Goal: Task Accomplishment & Management: Manage account settings

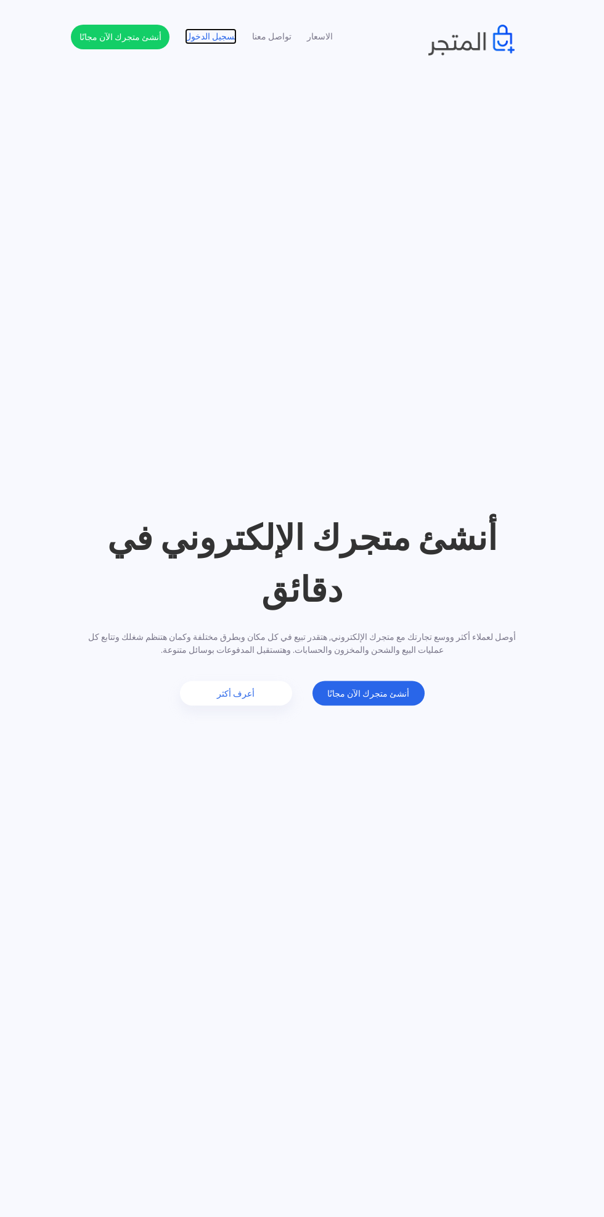
click at [207, 37] on link "تسجيل الدخول" at bounding box center [211, 36] width 52 height 13
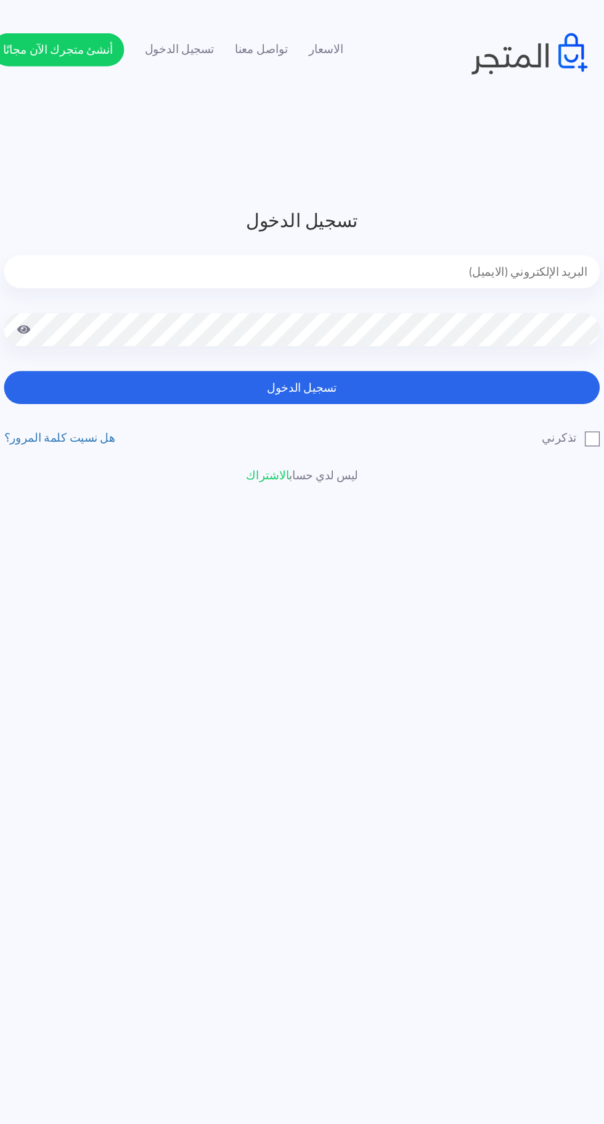
click at [492, 195] on input "email" at bounding box center [302, 202] width 444 height 25
type input "faskhaniawladsaleh@gmail.com"
click at [80, 276] on button "تسجيل الدخول" at bounding box center [302, 288] width 444 height 25
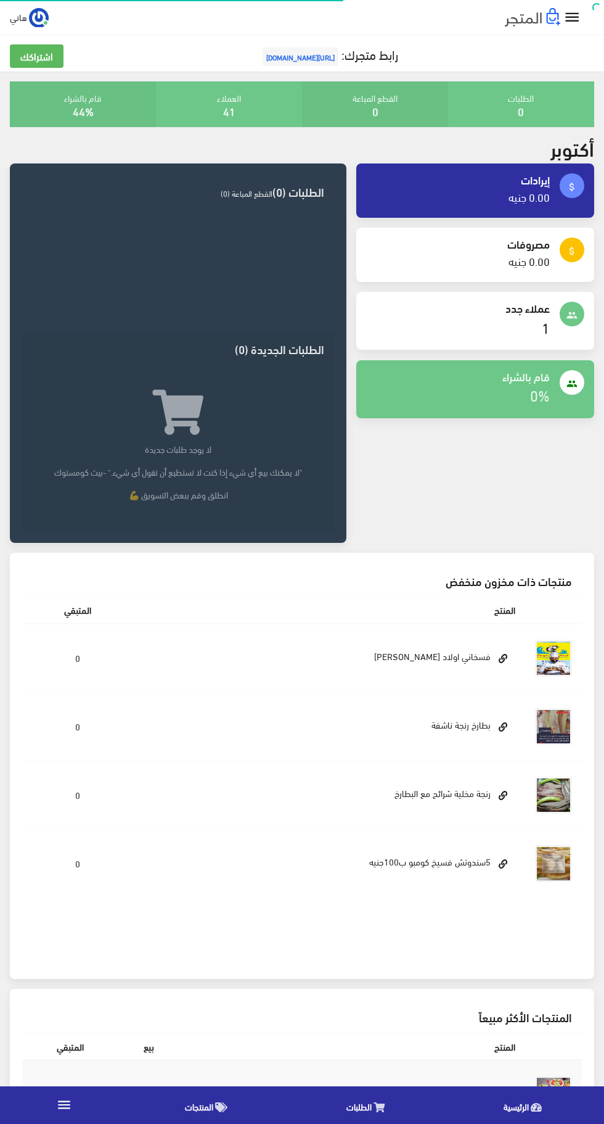
click at [572, 19] on icon "" at bounding box center [573, 18] width 18 height 18
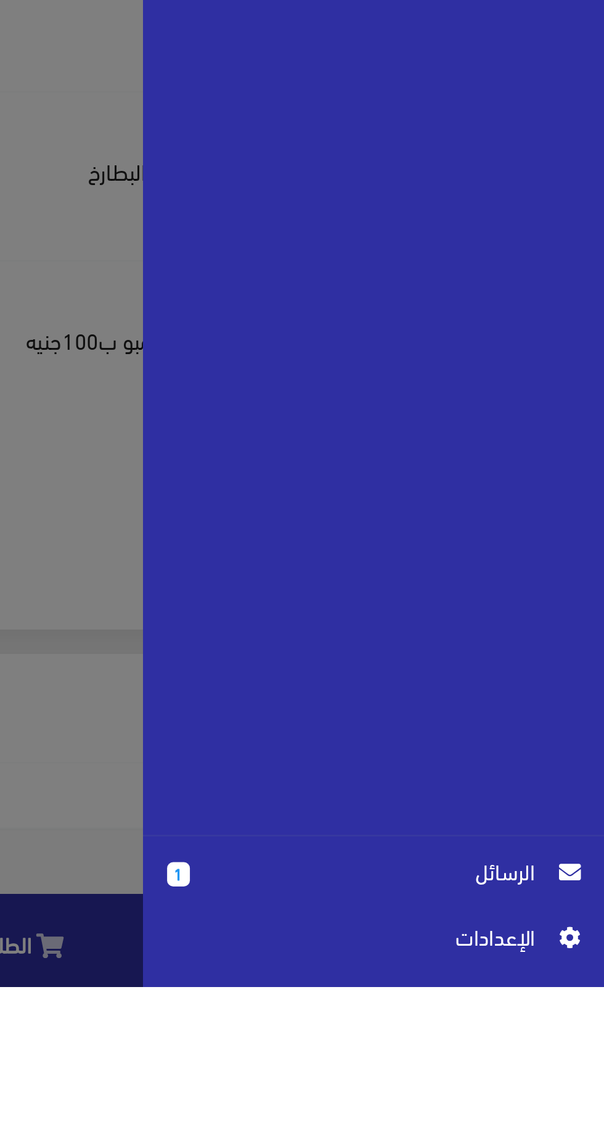
click at [564, 1110] on span "اﻹعدادات" at bounding box center [506, 1103] width 139 height 14
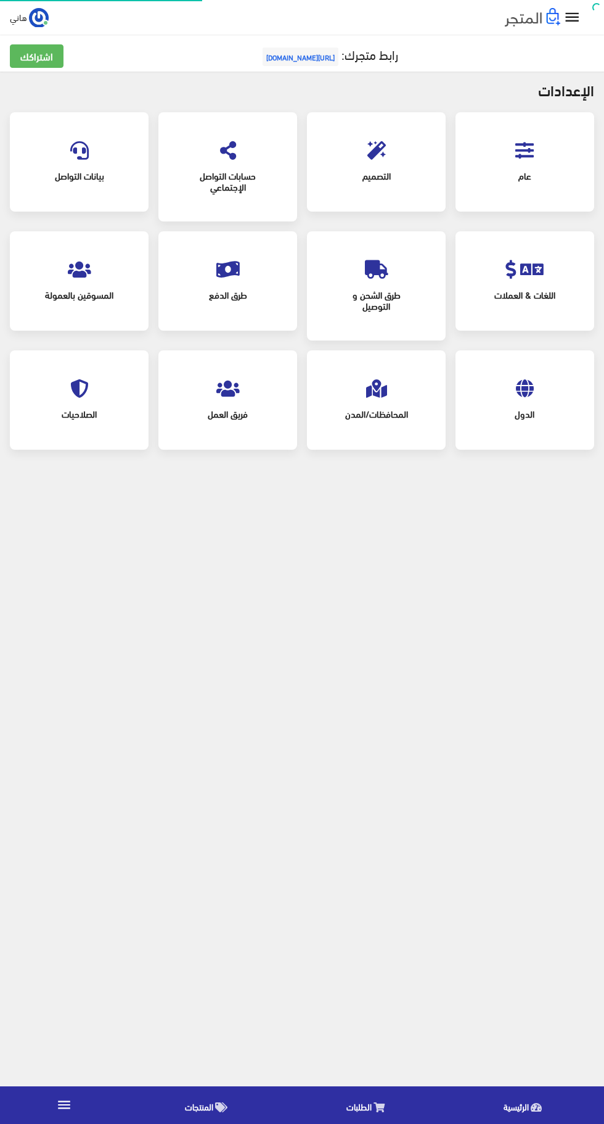
click at [524, 175] on span "عام" at bounding box center [525, 175] width 94 height 27
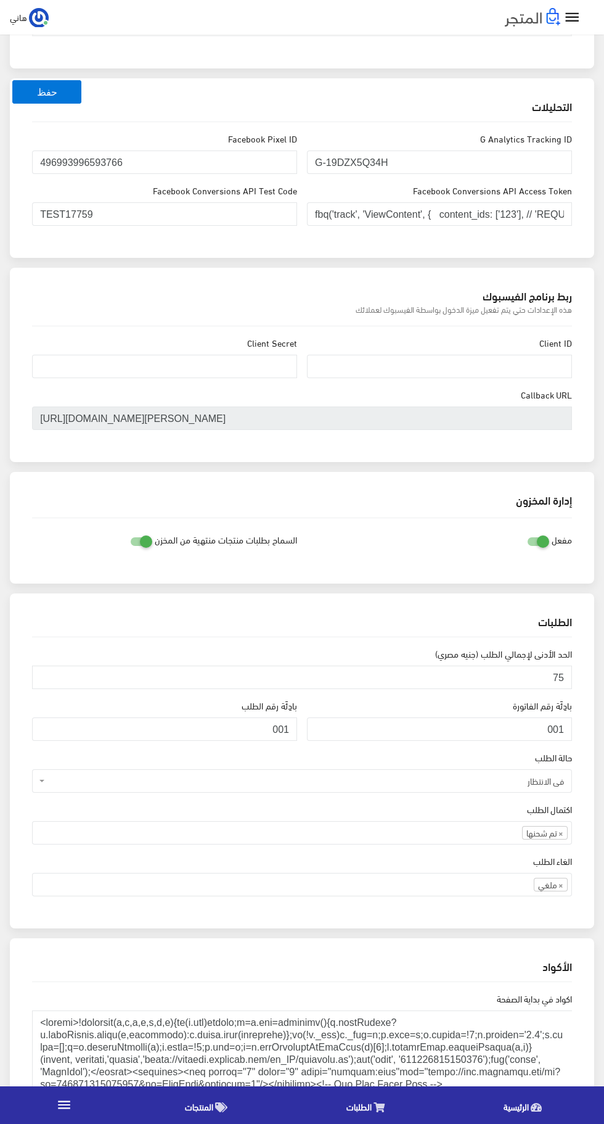
scroll to position [493, 0]
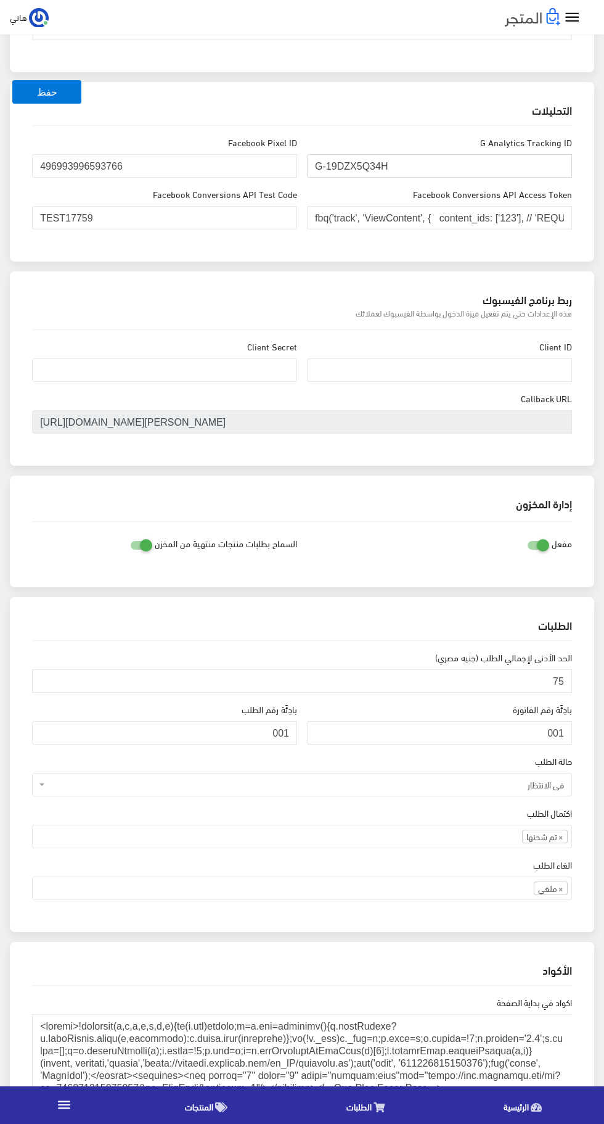
click at [458, 161] on input "G-19DZX5Q34H" at bounding box center [439, 165] width 265 height 23
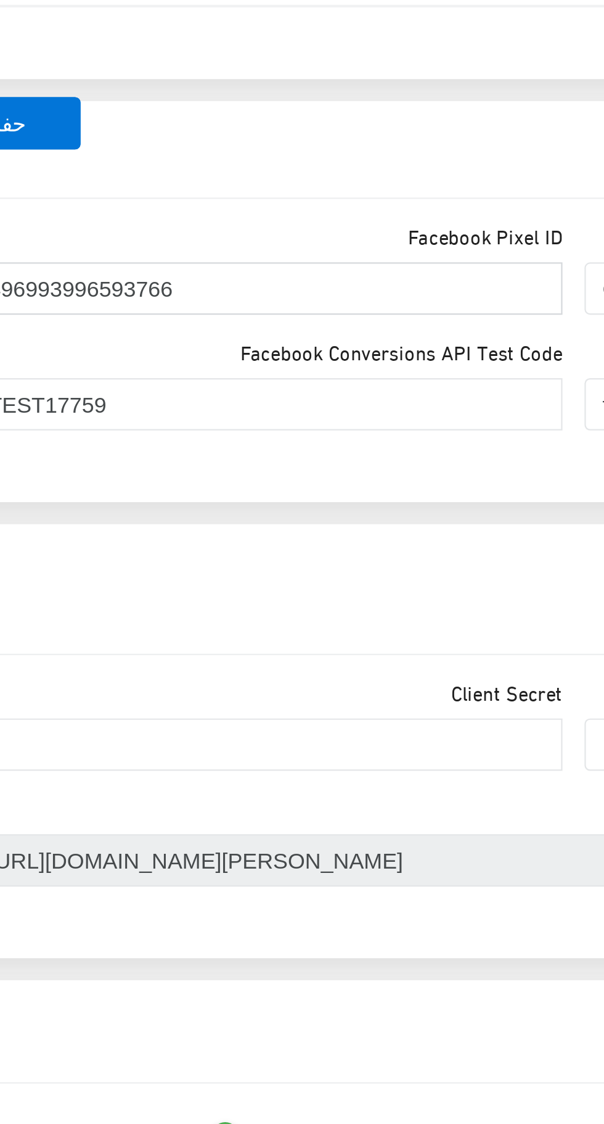
click at [154, 163] on input "496993996593766" at bounding box center [164, 165] width 265 height 23
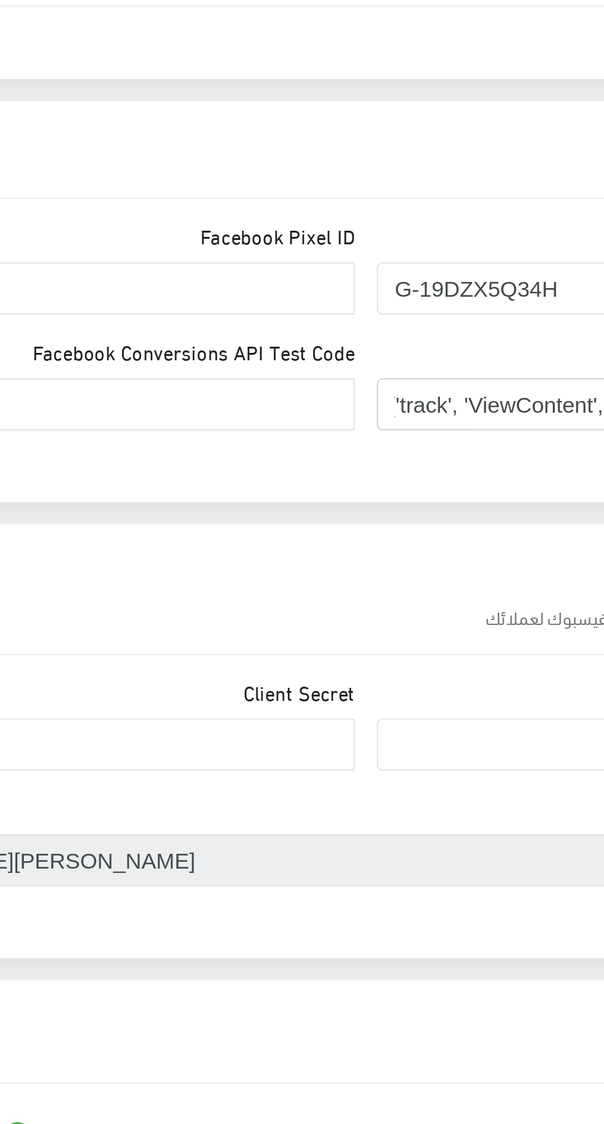
scroll to position [0, 0]
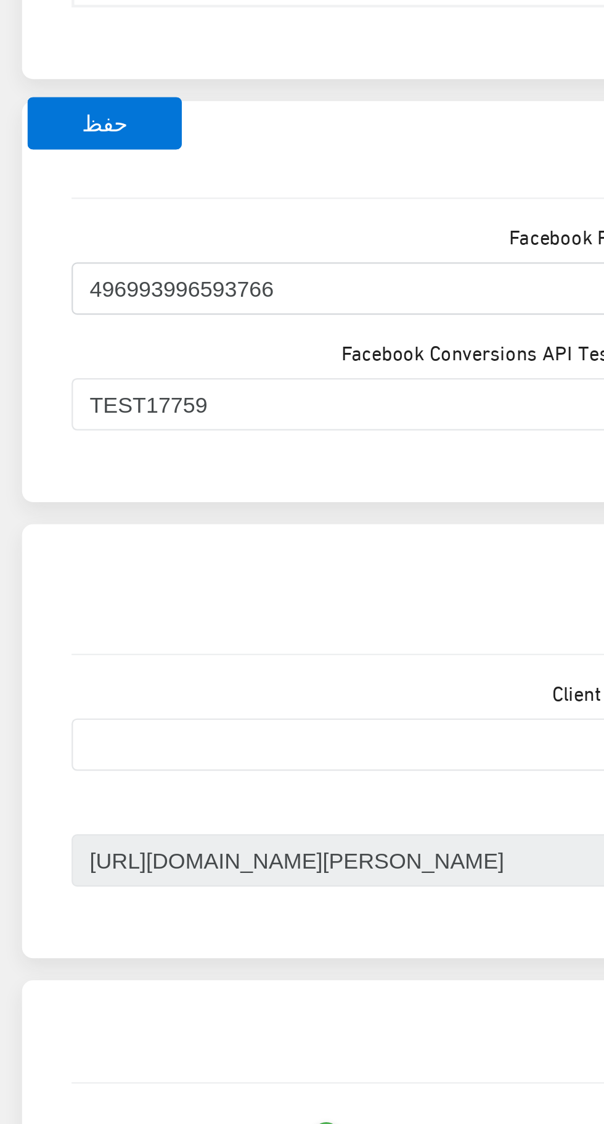
click at [136, 160] on input "496993996593766" at bounding box center [164, 165] width 265 height 23
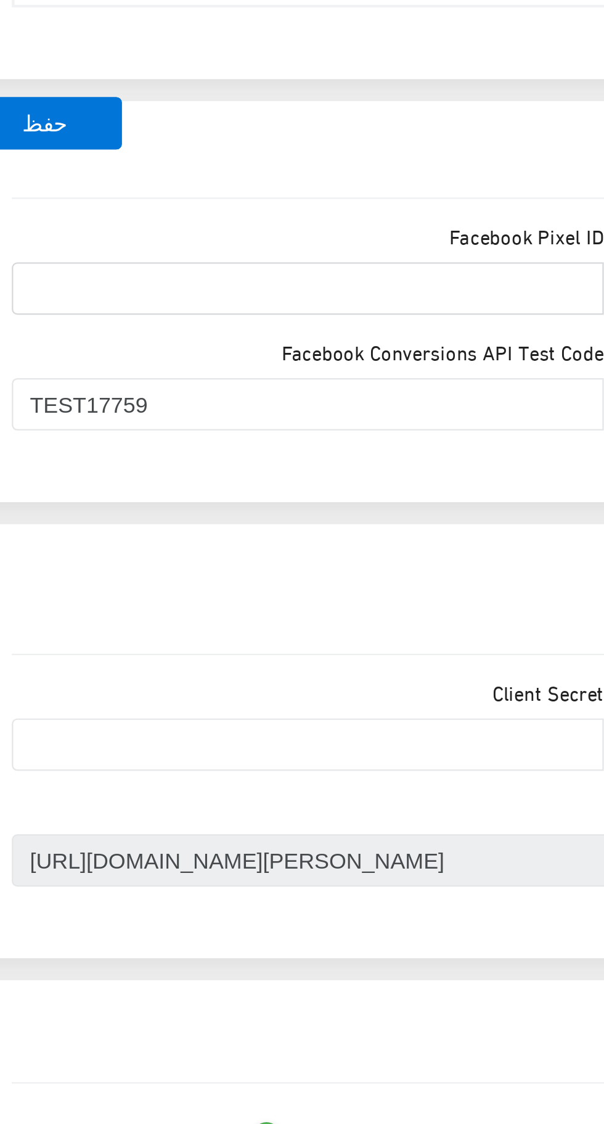
paste input "907469507377034"
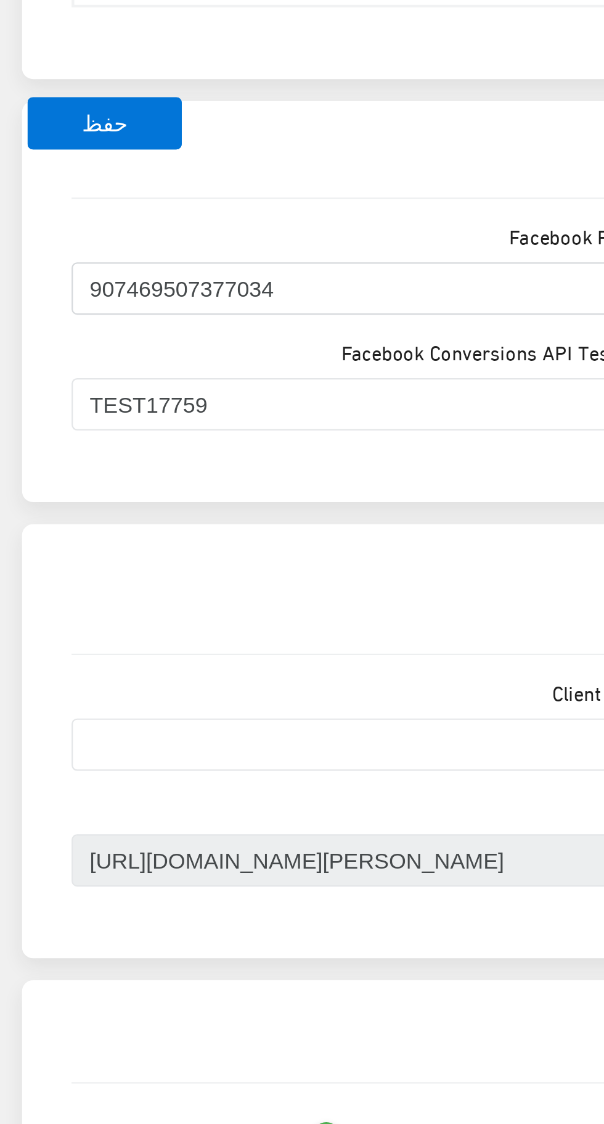
type input "907469507377034"
click at [56, 95] on button "حفظ" at bounding box center [46, 91] width 69 height 23
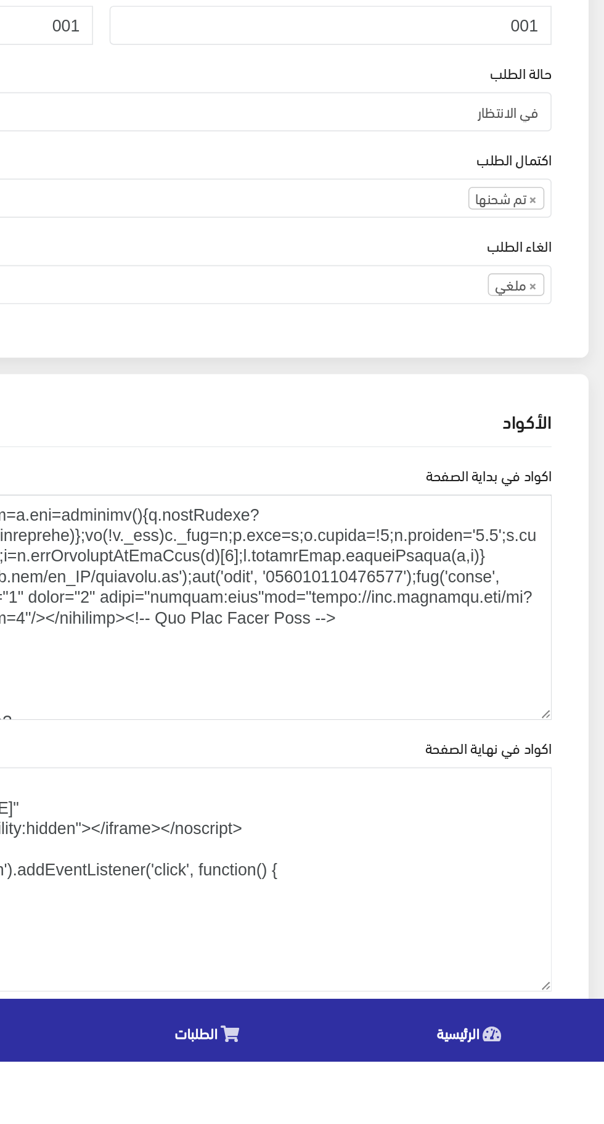
click at [458, 853] on textarea "اكواد في بداية الصفحة" at bounding box center [302, 851] width 540 height 135
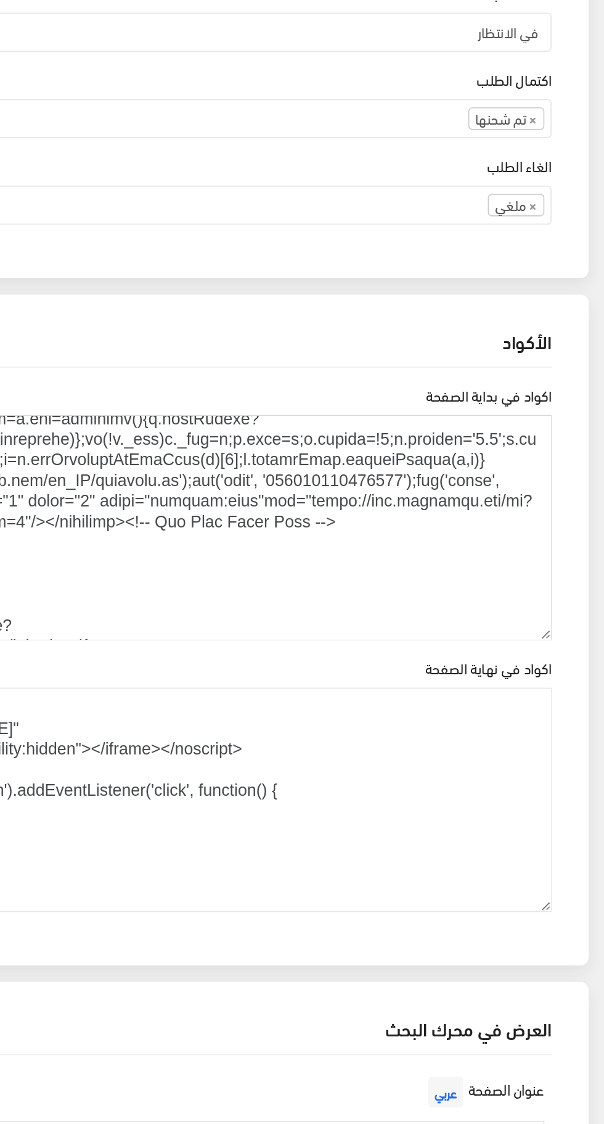
scroll to position [26, 0]
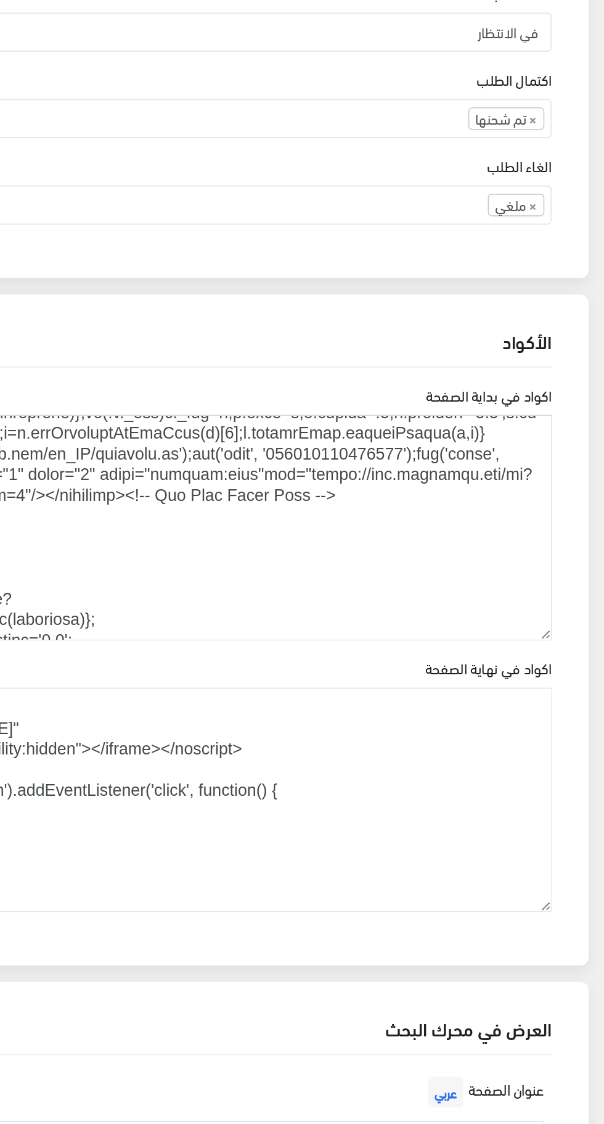
click at [476, 672] on textarea "اكواد في بداية الصفحة" at bounding box center [302, 719] width 540 height 135
paste textarea "907469507377034"
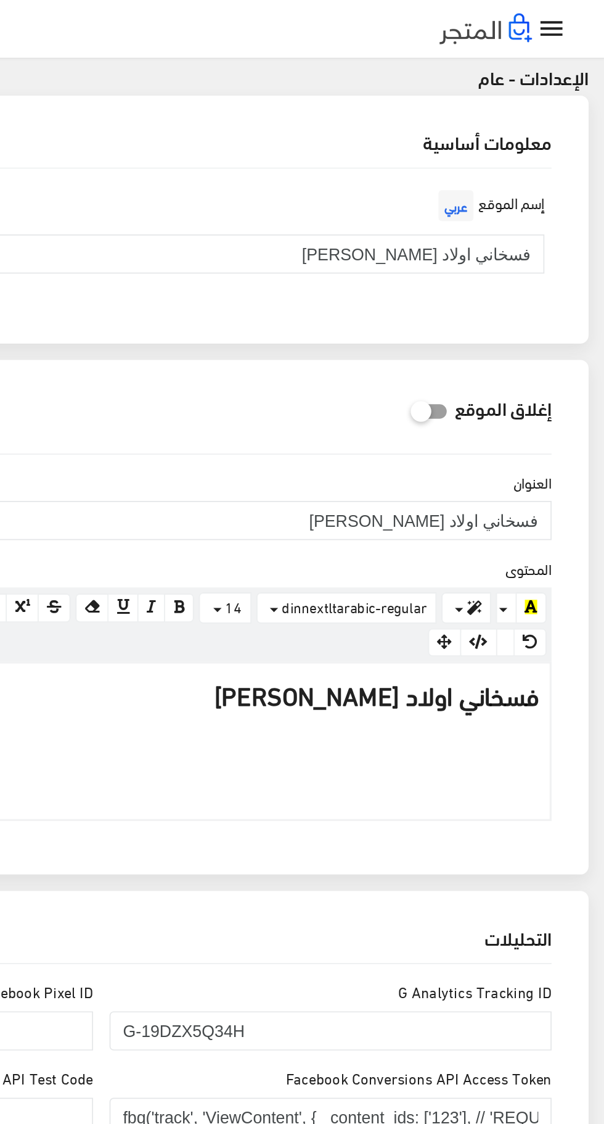
scroll to position [0, 0]
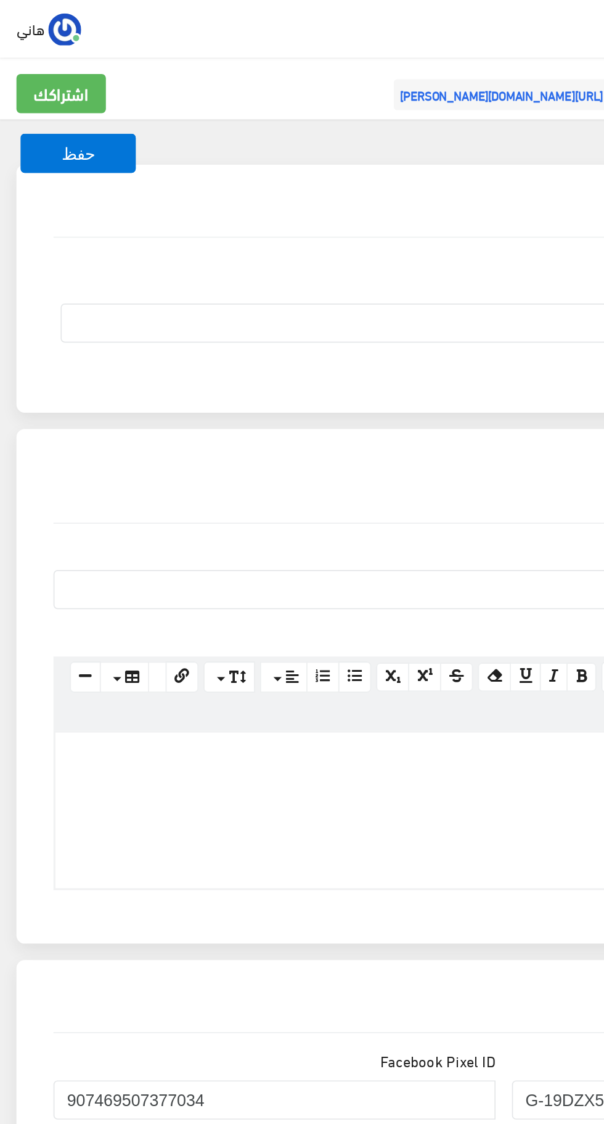
type textarea "<script>!function(f,b,e,v,n,t,s){if(f.fbq)return;n=f.fbq=function(){n.callMetho…"
click at [54, 88] on button "حفظ" at bounding box center [46, 91] width 69 height 23
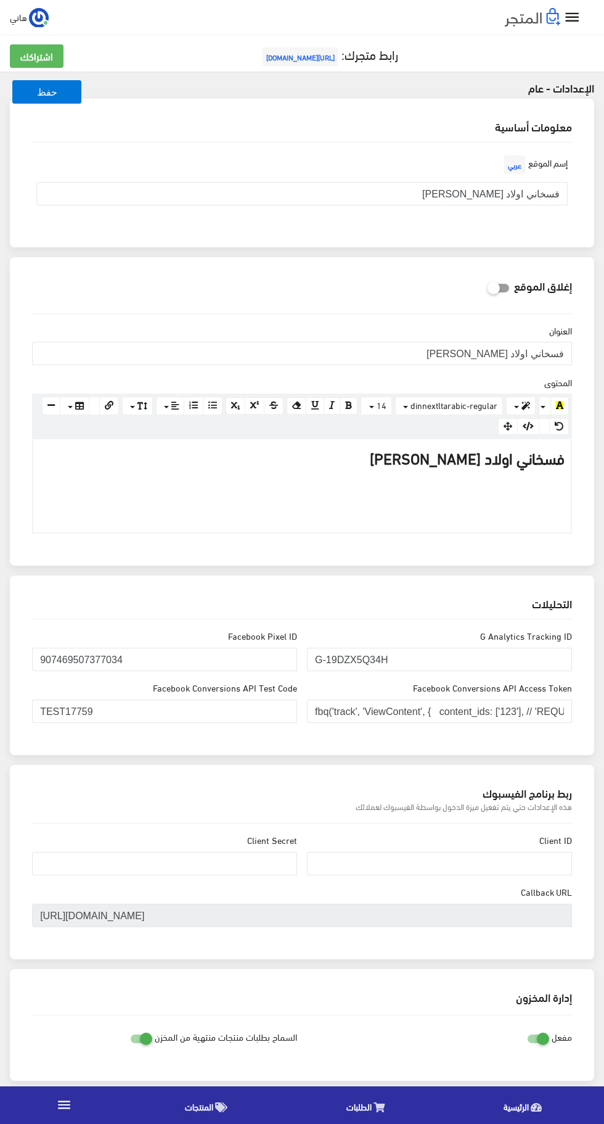
click at [379, 481] on p at bounding box center [301, 497] width 525 height 37
click at [541, 424] on button "button" at bounding box center [544, 426] width 11 height 17
click at [529, 426] on icon "button" at bounding box center [528, 426] width 11 height 9
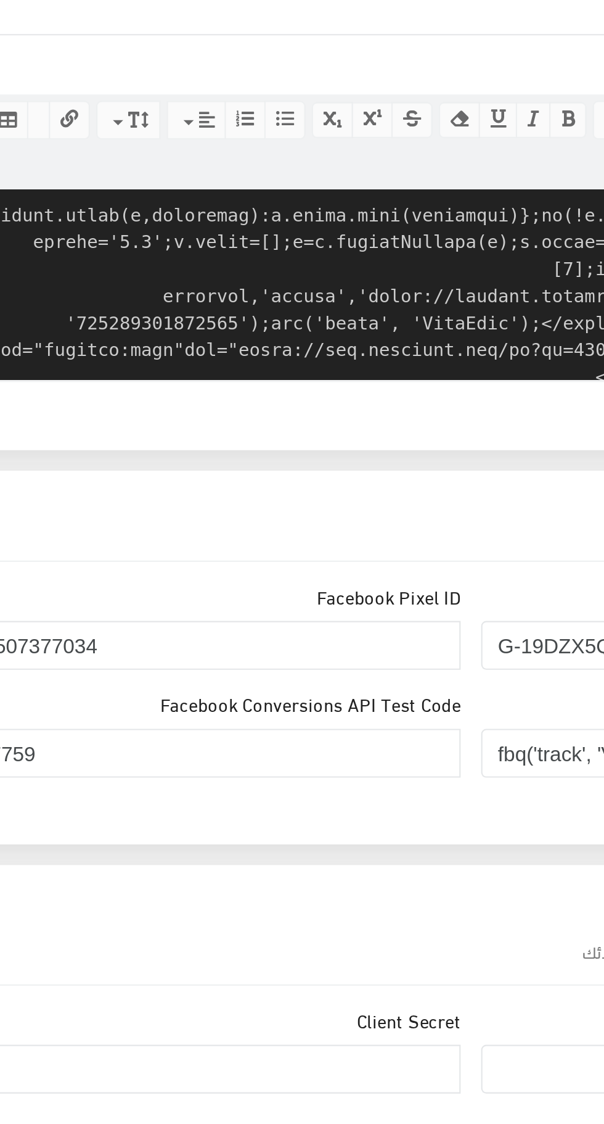
scroll to position [206, 0]
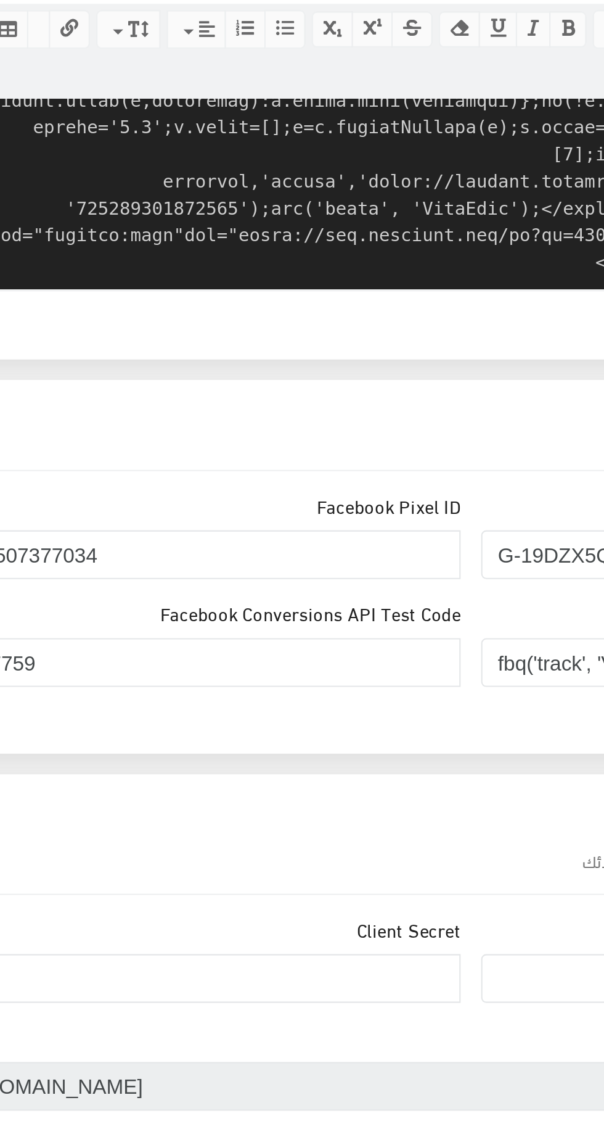
paste textarea "907469507377034"
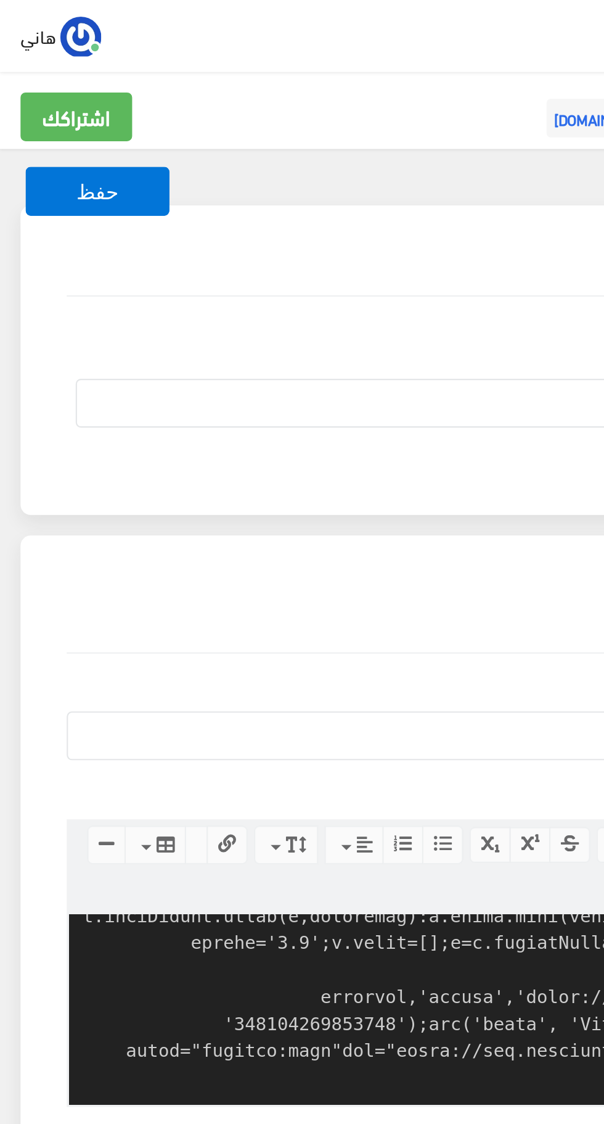
type textarea "<p><span style="font-size: 24px; font-weight: 700;"><font style="vertical-align…"
click at [62, 90] on button "حفظ" at bounding box center [46, 91] width 69 height 23
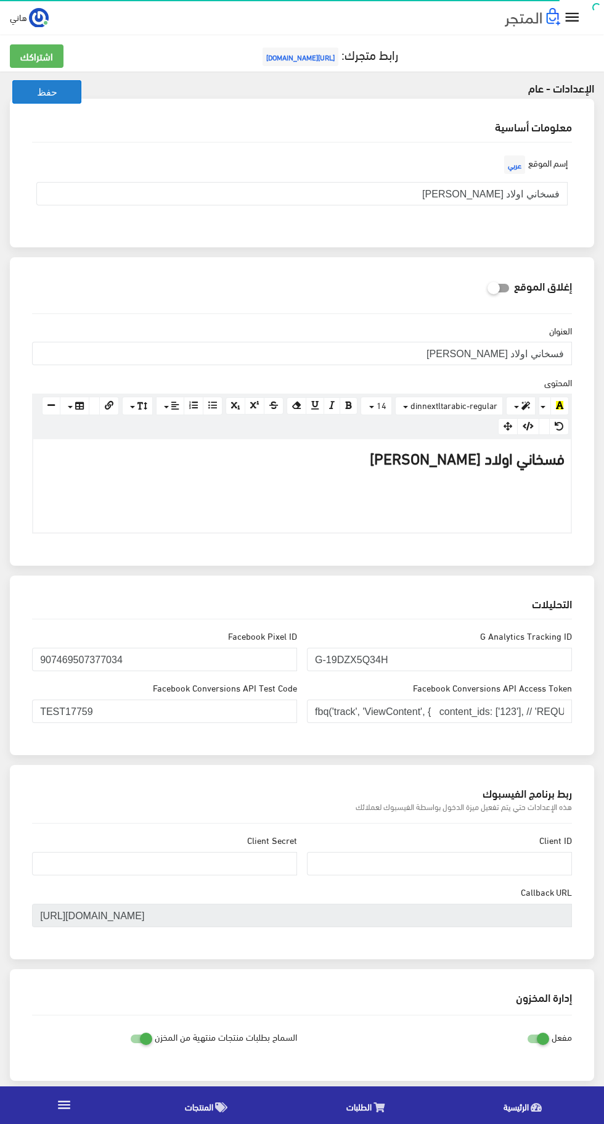
click at [62, 98] on button "حفظ" at bounding box center [46, 91] width 69 height 23
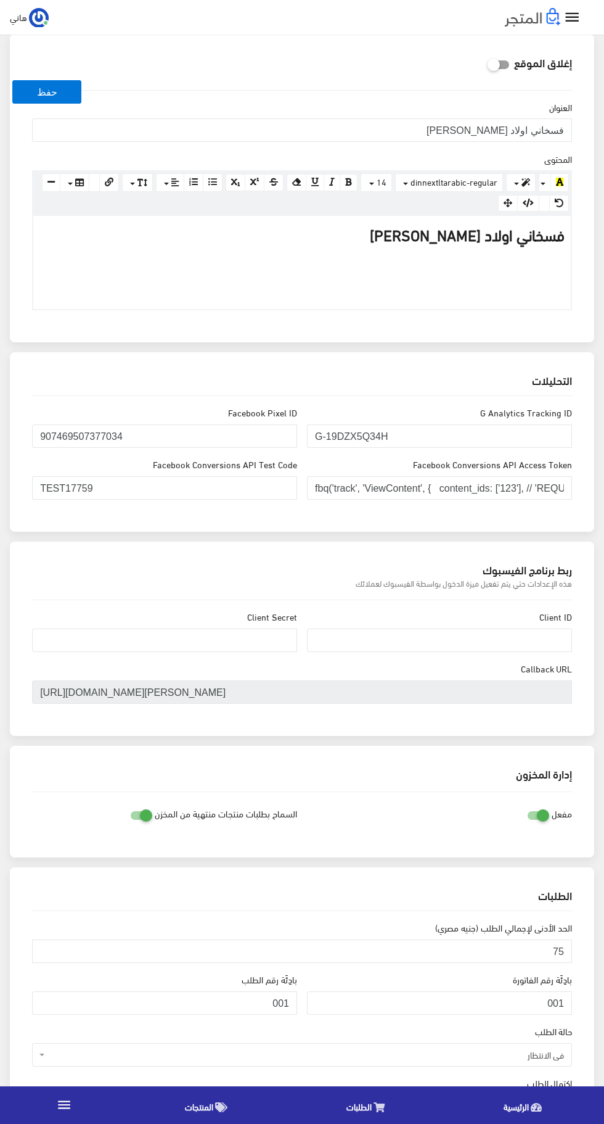
scroll to position [232, 0]
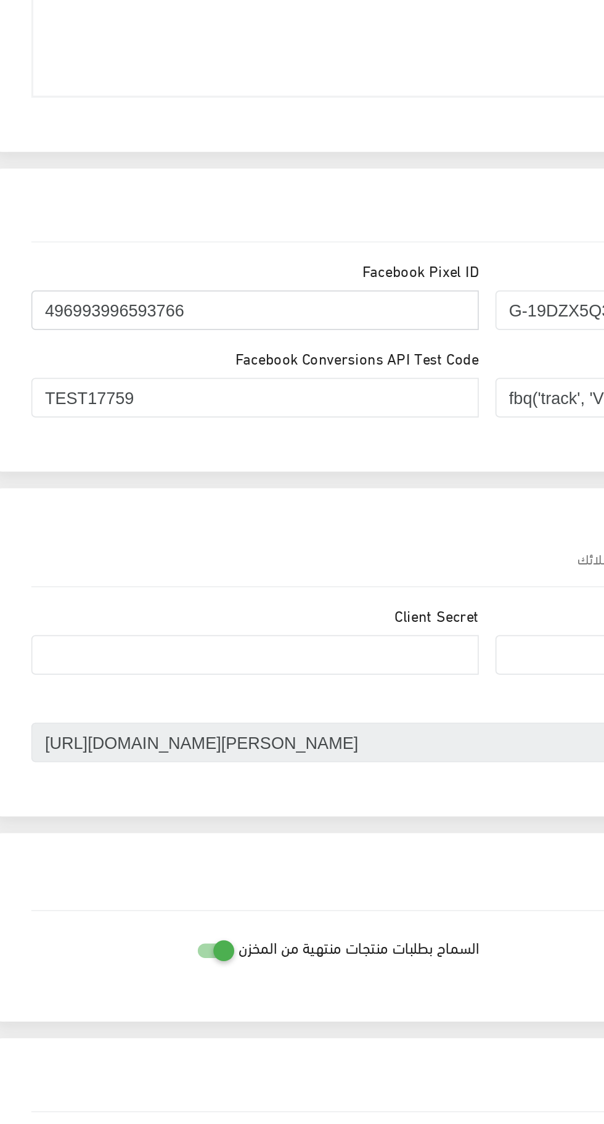
paste input "[CREDIT_CARD_NUMBER]"
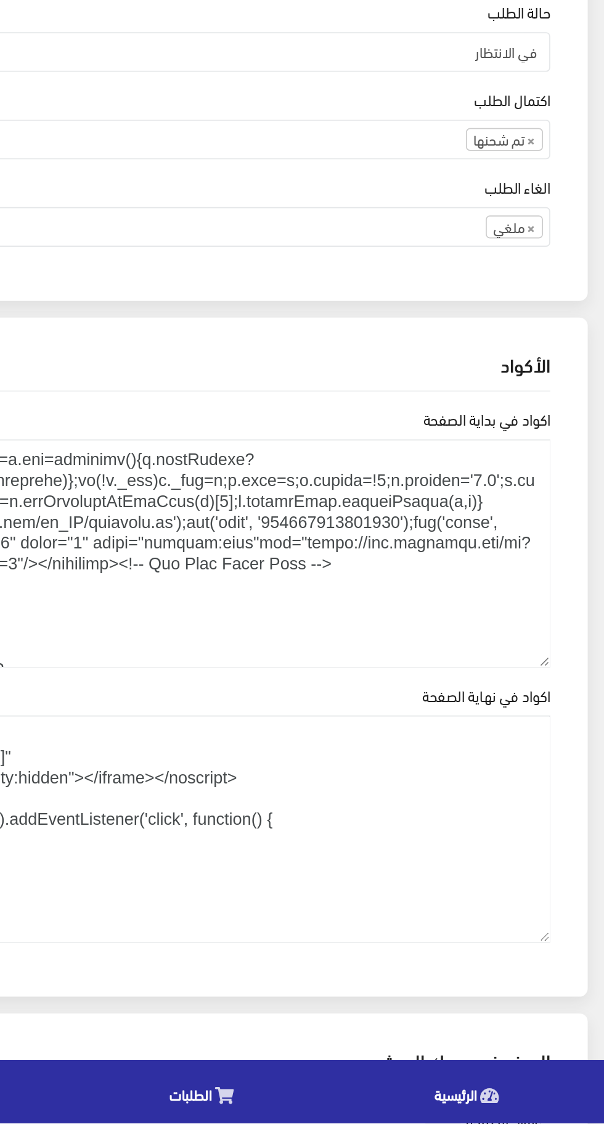
scroll to position [789, 0]
type input "[CREDIT_CARD_NUMBER]"
click at [432, 784] on textarea "اكواد في بداية الصفحة" at bounding box center [302, 785] width 540 height 135
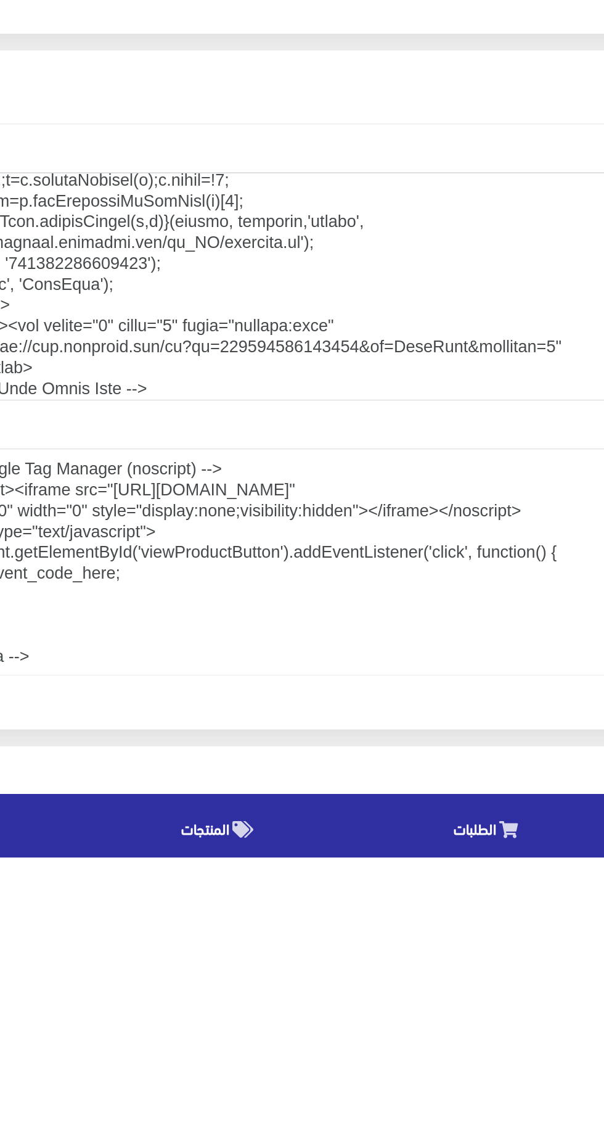
scroll to position [173, 0]
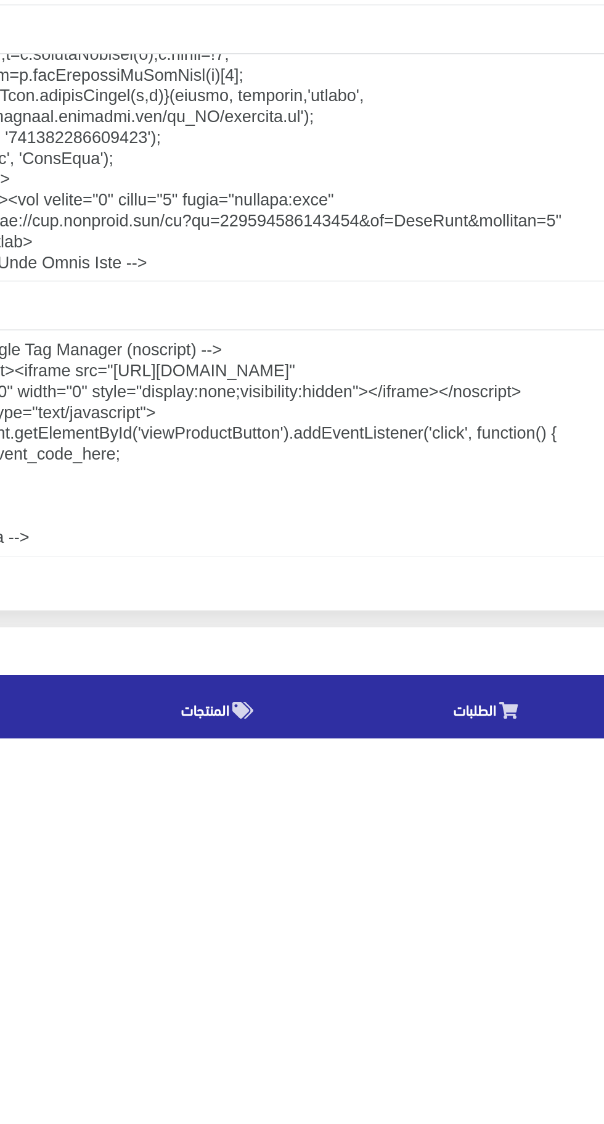
click at [260, 821] on textarea "اكواد في بداية الصفحة" at bounding box center [302, 785] width 540 height 135
click at [268, 819] on textarea "اكواد في بداية الصفحة" at bounding box center [302, 785] width 540 height 135
paste textarea "[CREDIT_CARD_NUMBER]"
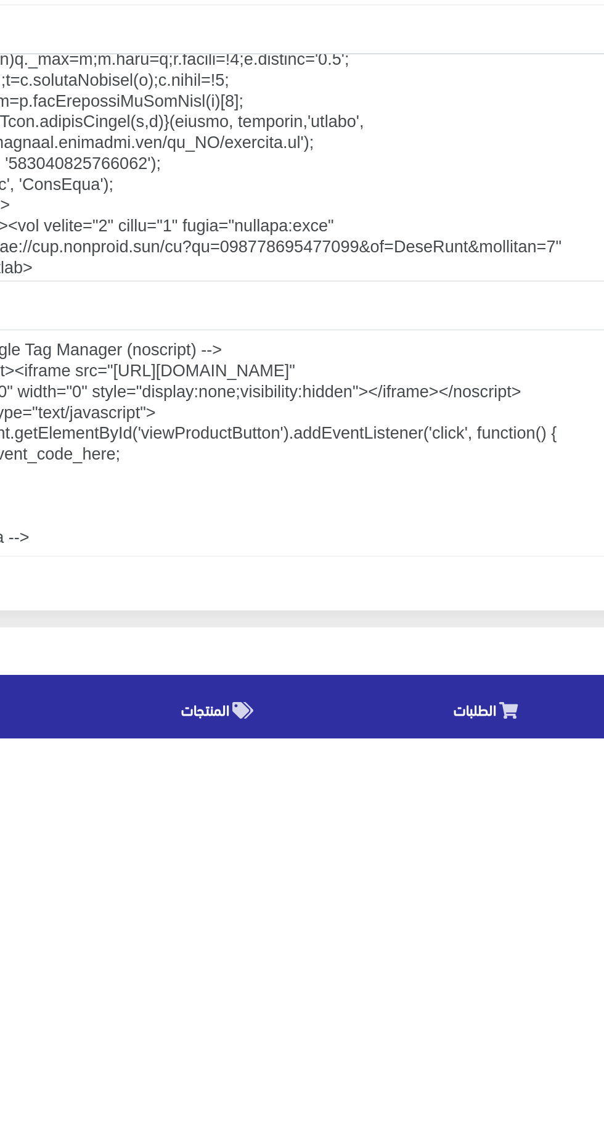
scroll to position [147, 0]
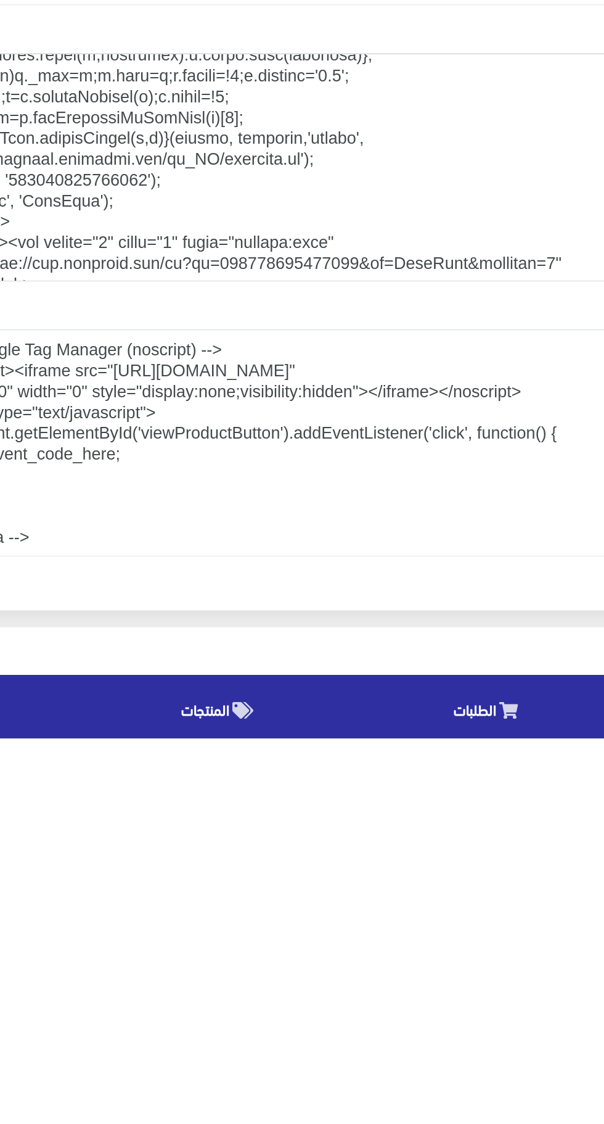
paste textarea "[CREDIT_CARD_NUMBER]"
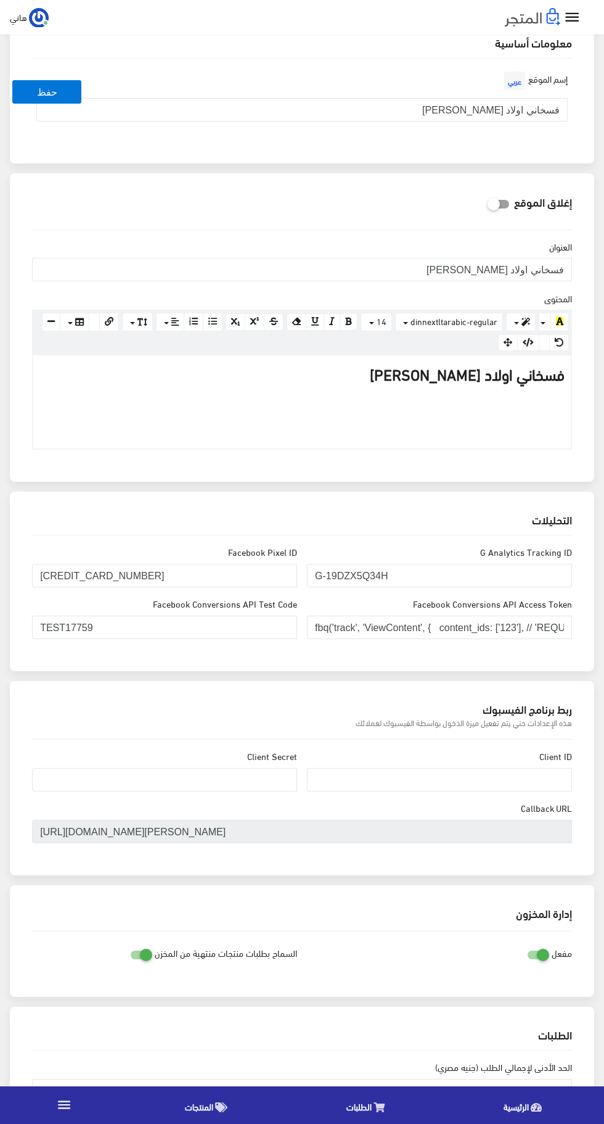
scroll to position [77, 0]
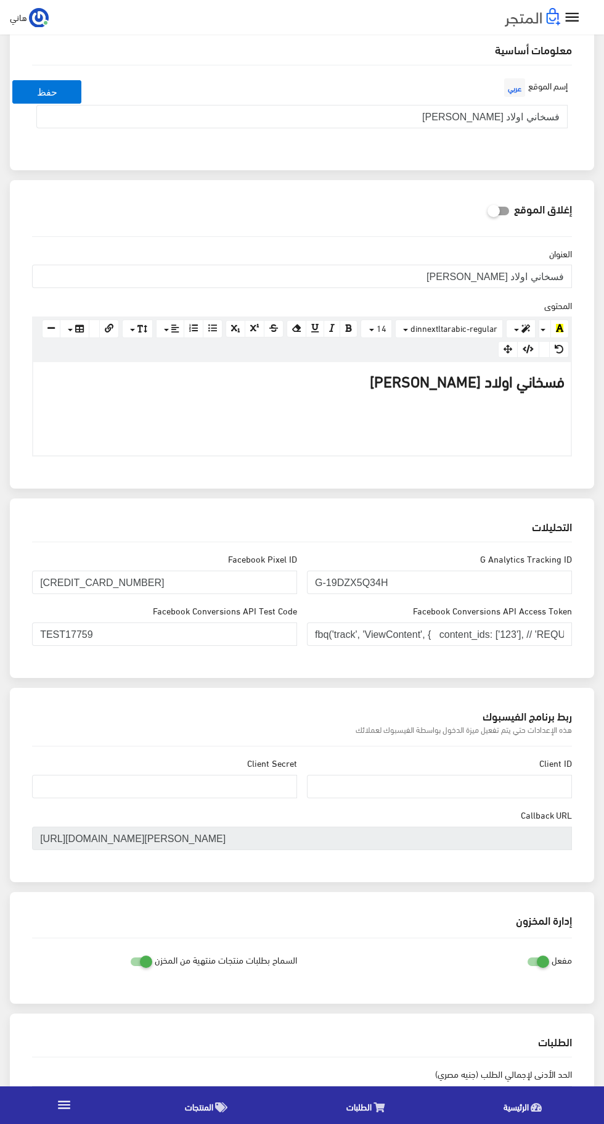
click at [544, 349] on button "button" at bounding box center [544, 349] width 11 height 17
type textarea "<script>!function(f,b,e,v,n,t,s){if(f.fbq)return;n=f.fbq=function(){n.callMetho…"
click at [529, 356] on button "button" at bounding box center [528, 349] width 22 height 17
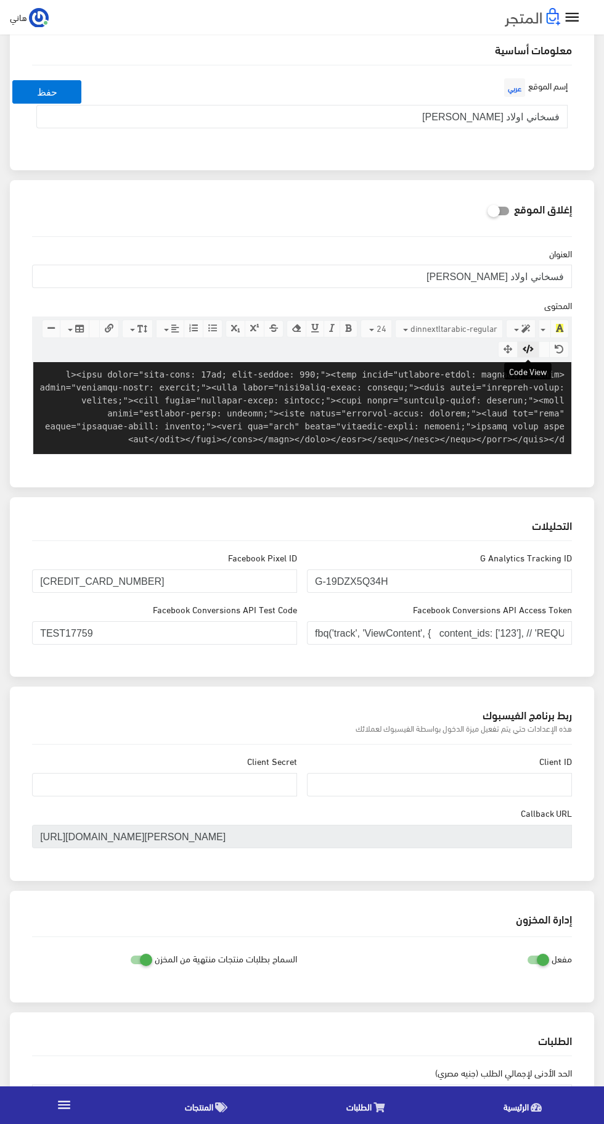
scroll to position [232, 0]
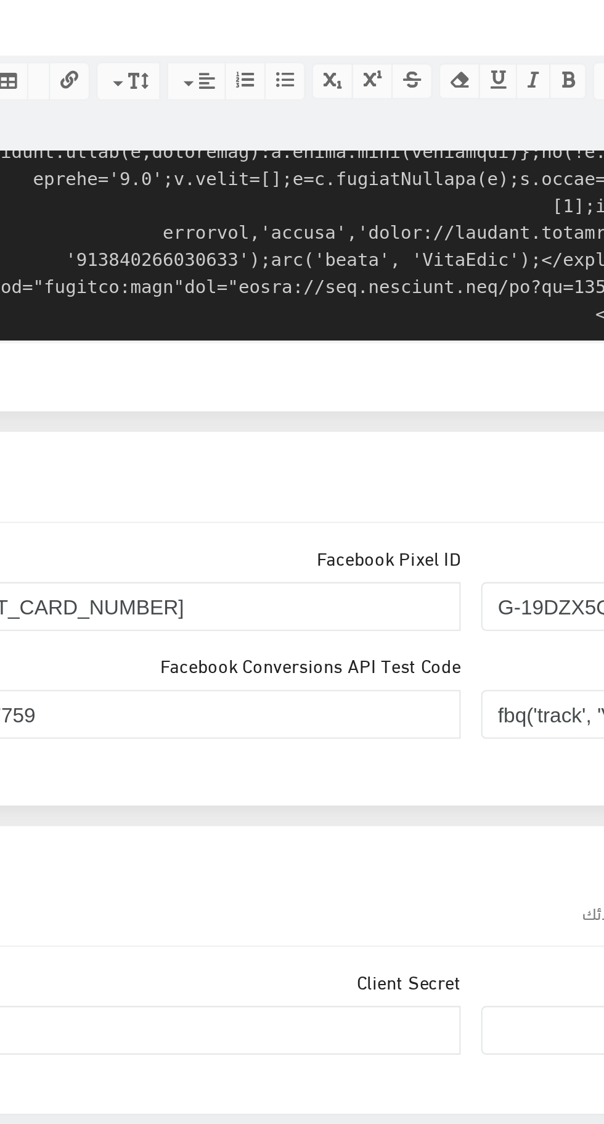
paste textarea "[CREDIT_CARD_NUMBER]"
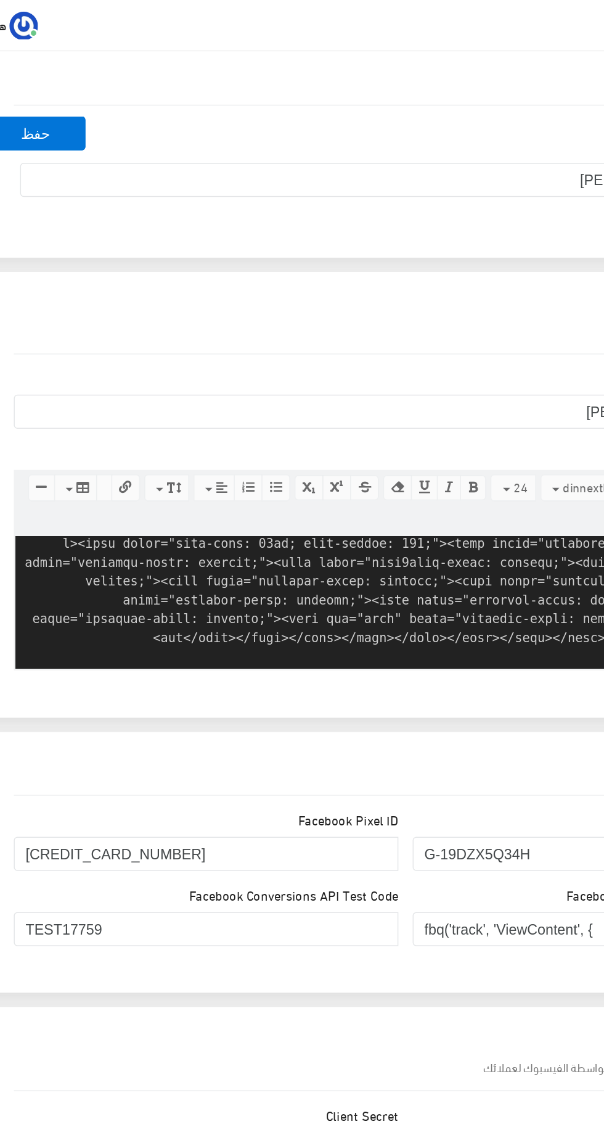
scroll to position [68, 0]
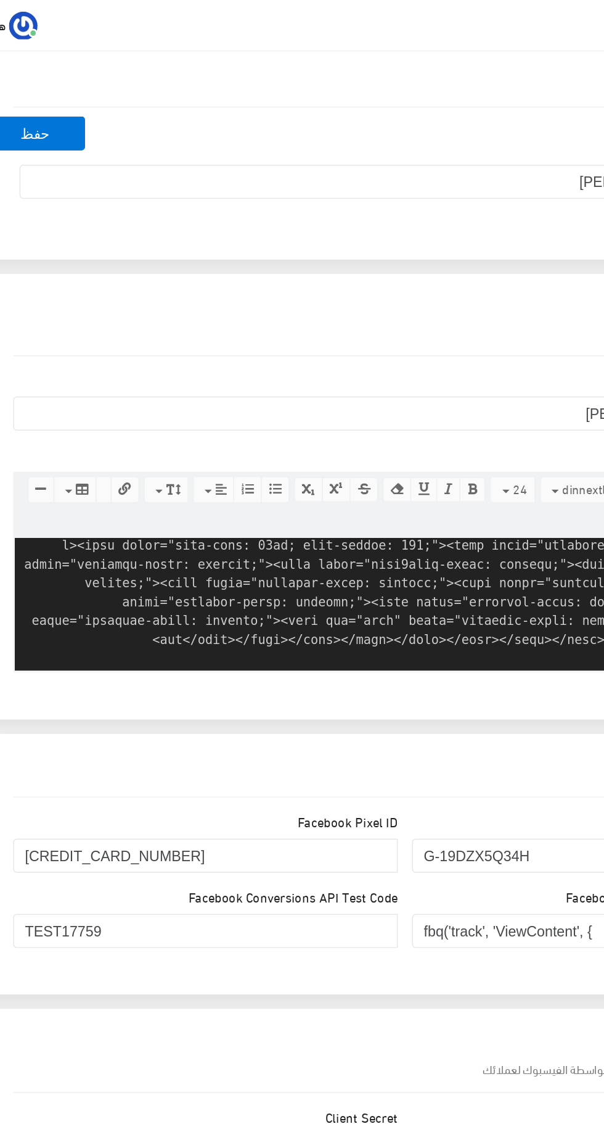
type textarea "<p><span style="font-size: 24px; font-weight: 700;"><font style="vertical-align…"
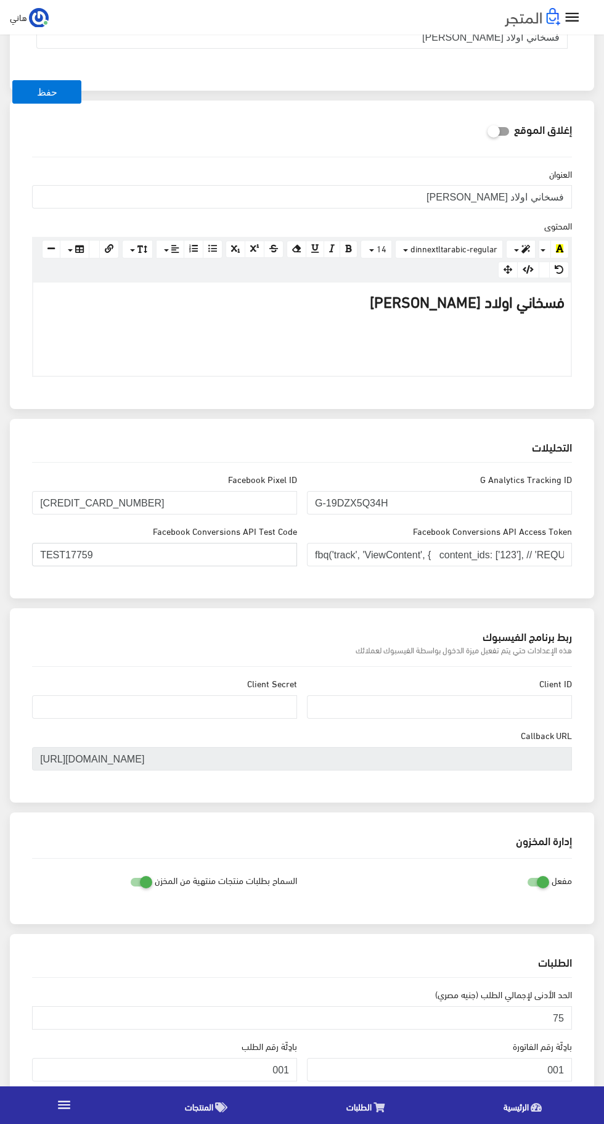
click at [200, 547] on input "TEST17759" at bounding box center [164, 554] width 265 height 23
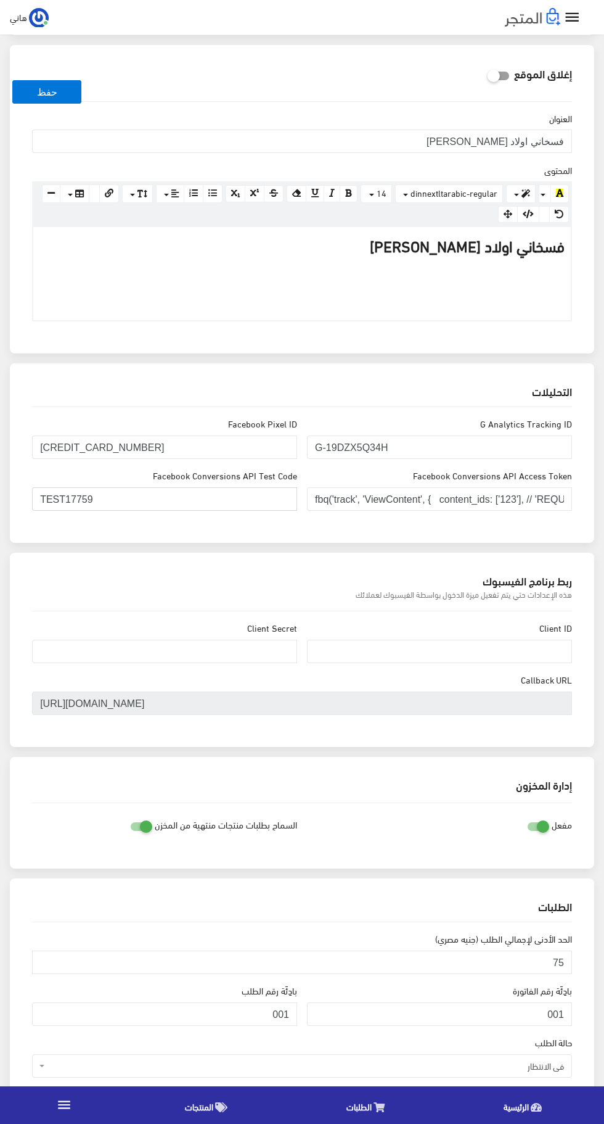
scroll to position [251, 0]
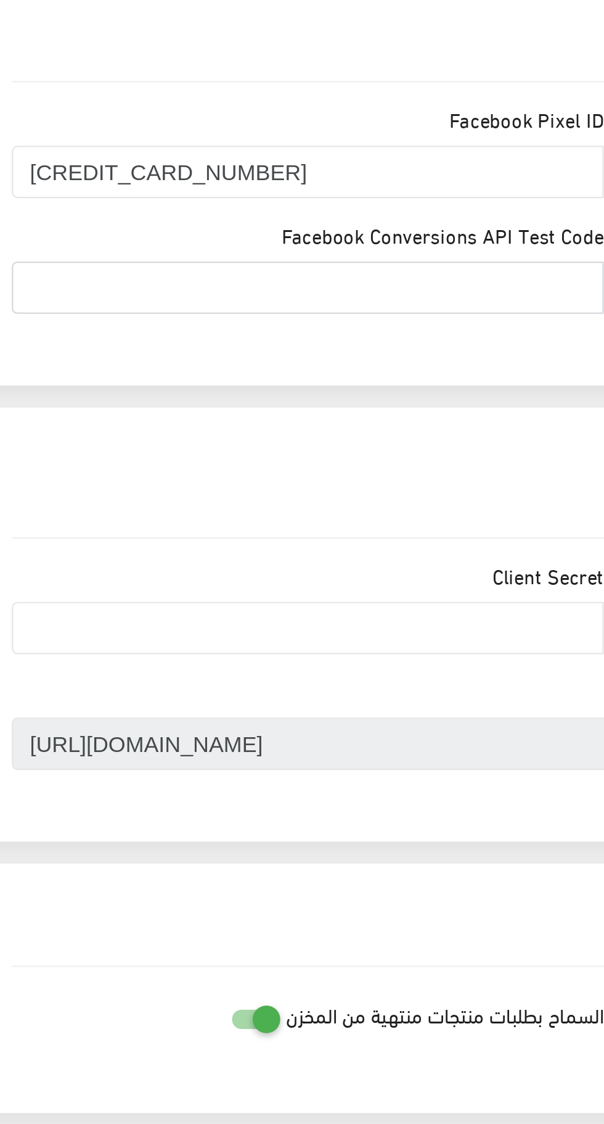
paste input "TEST66750"
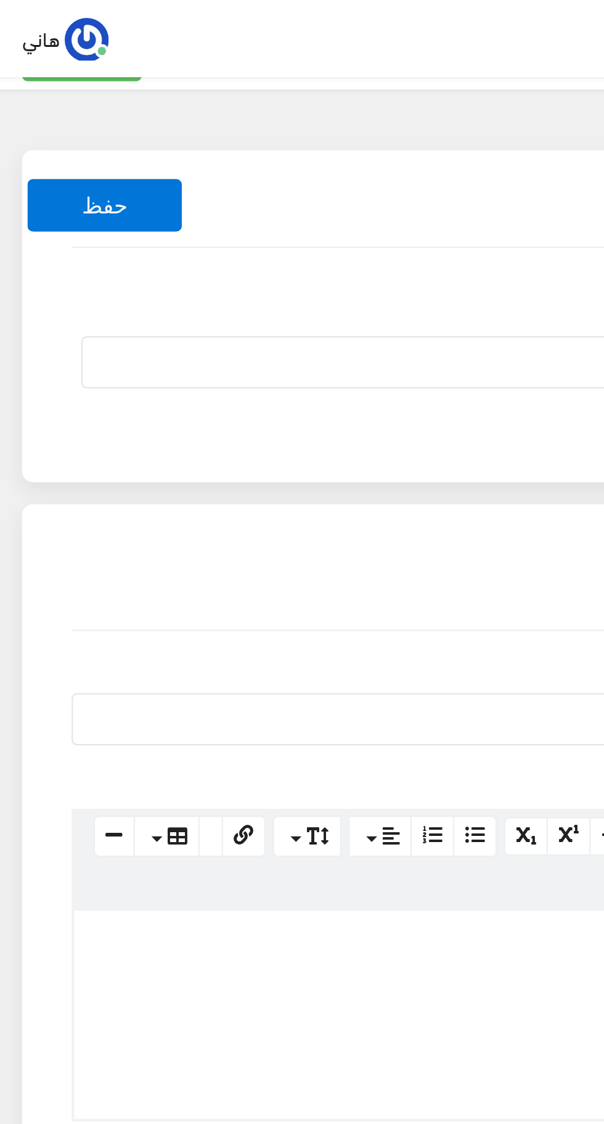
scroll to position [31, 0]
type input "TEST66750"
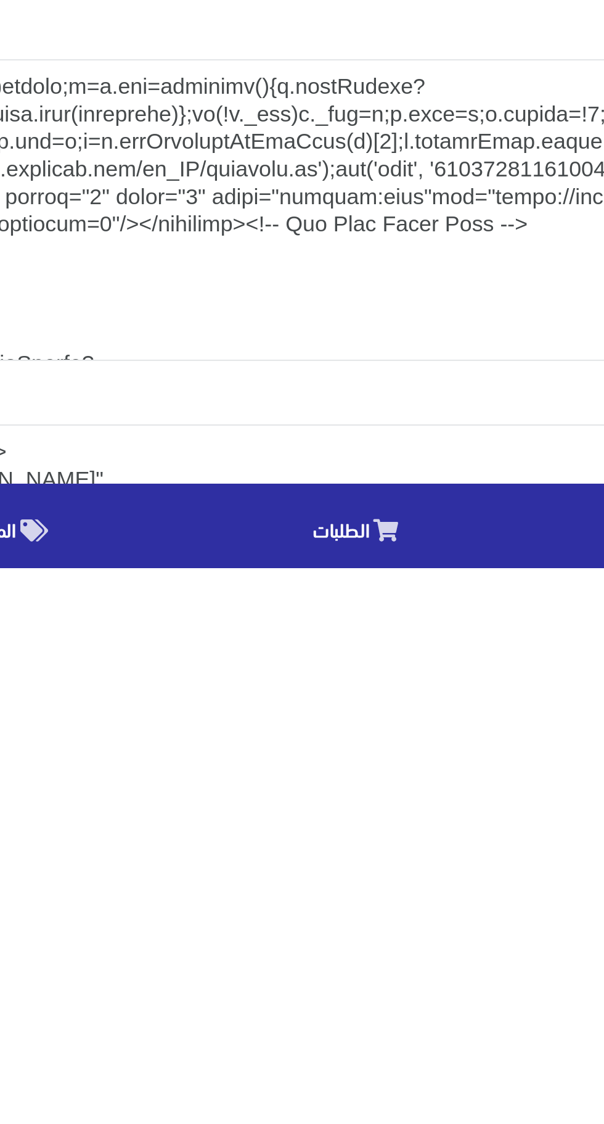
scroll to position [612, 0]
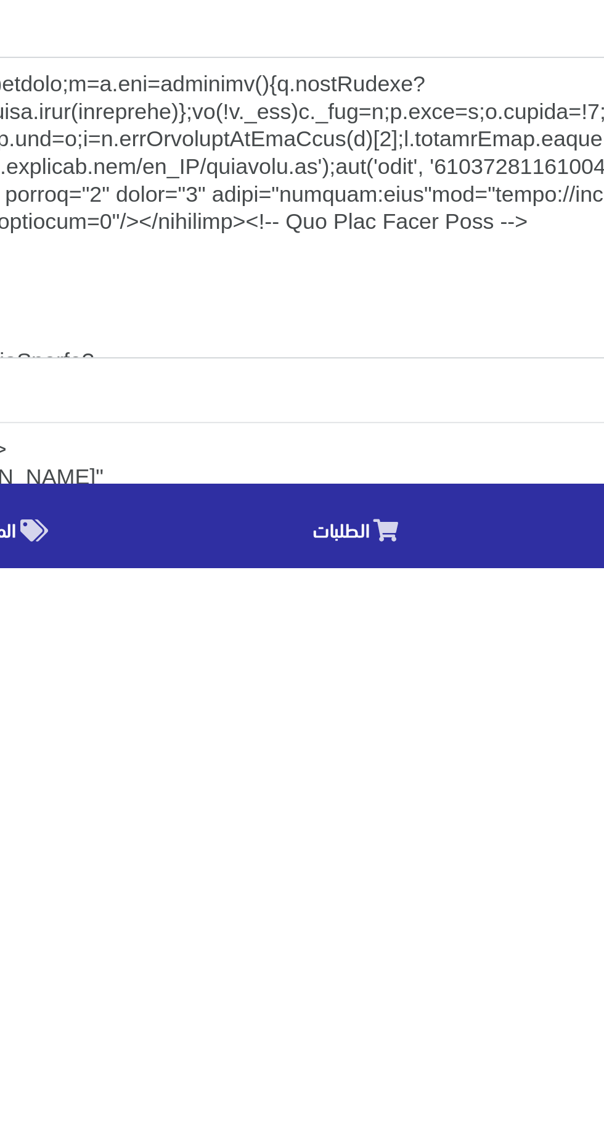
click at [453, 969] on textarea "اكواد في بداية الصفحة" at bounding box center [302, 962] width 540 height 135
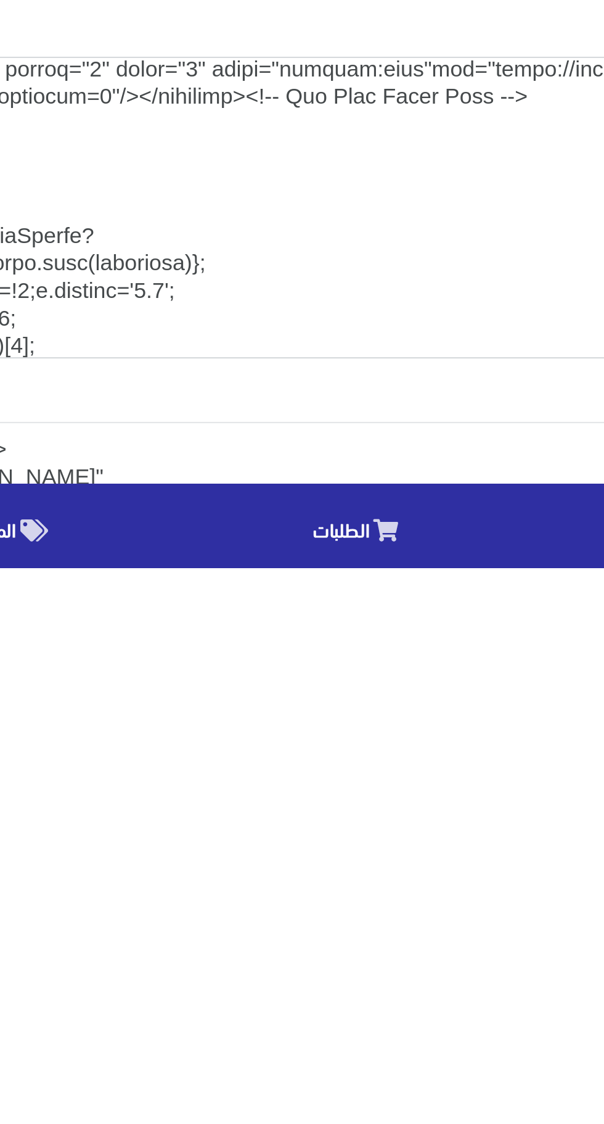
scroll to position [56, 0]
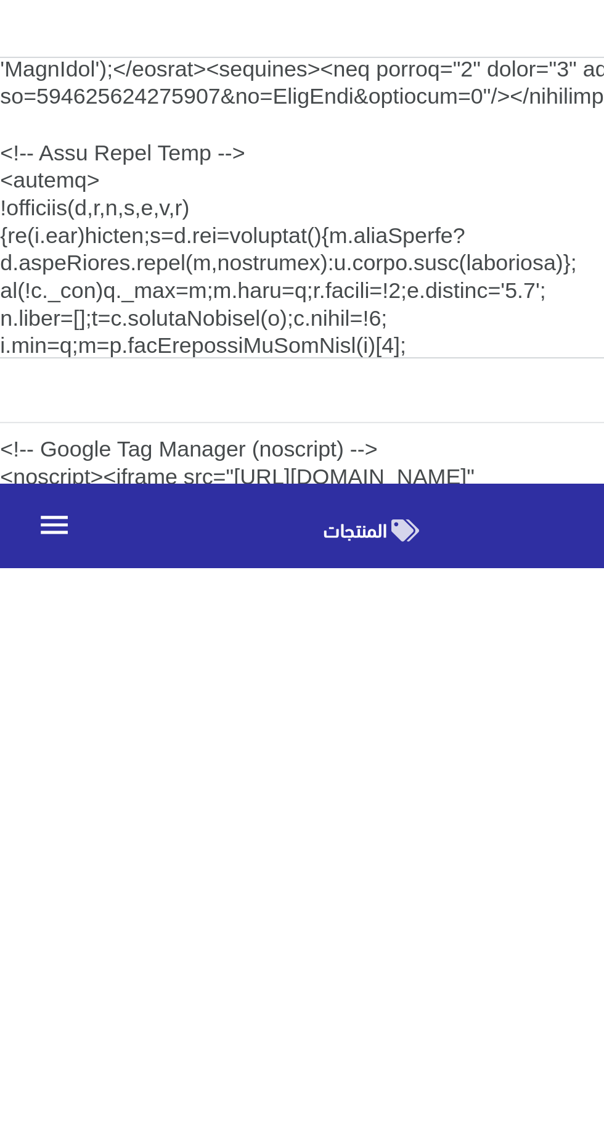
click at [247, 1026] on textarea "اكواد في بداية الصفحة" at bounding box center [302, 962] width 540 height 135
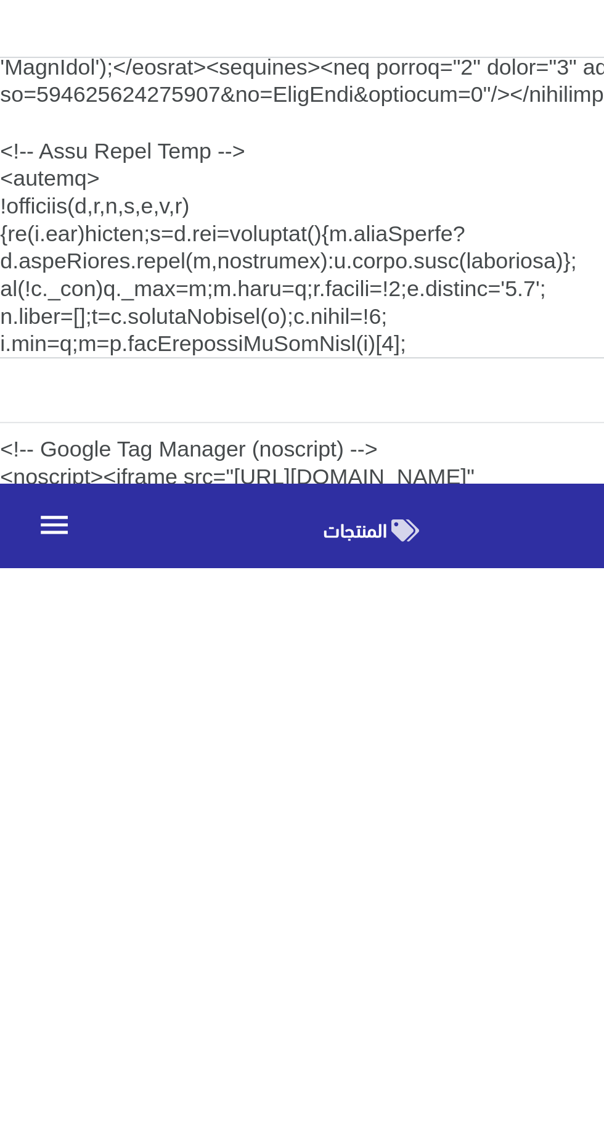
scroll to position [168, 0]
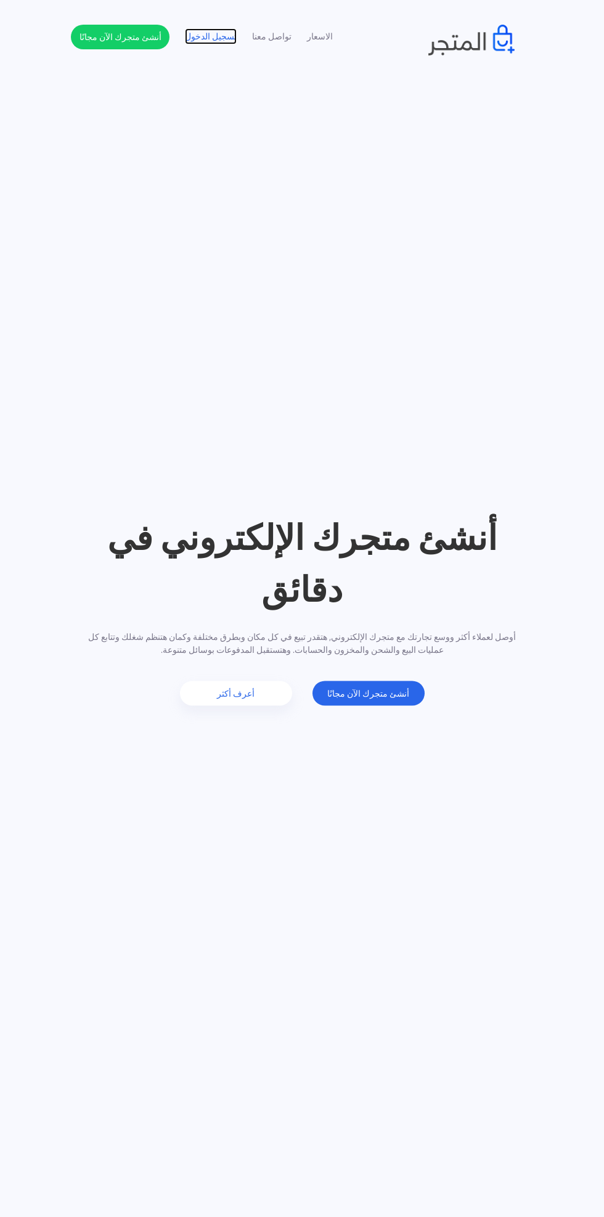
click at [212, 41] on link "تسجيل الدخول" at bounding box center [211, 36] width 52 height 13
click at [193, 36] on link "تسجيل الدخول" at bounding box center [211, 36] width 52 height 13
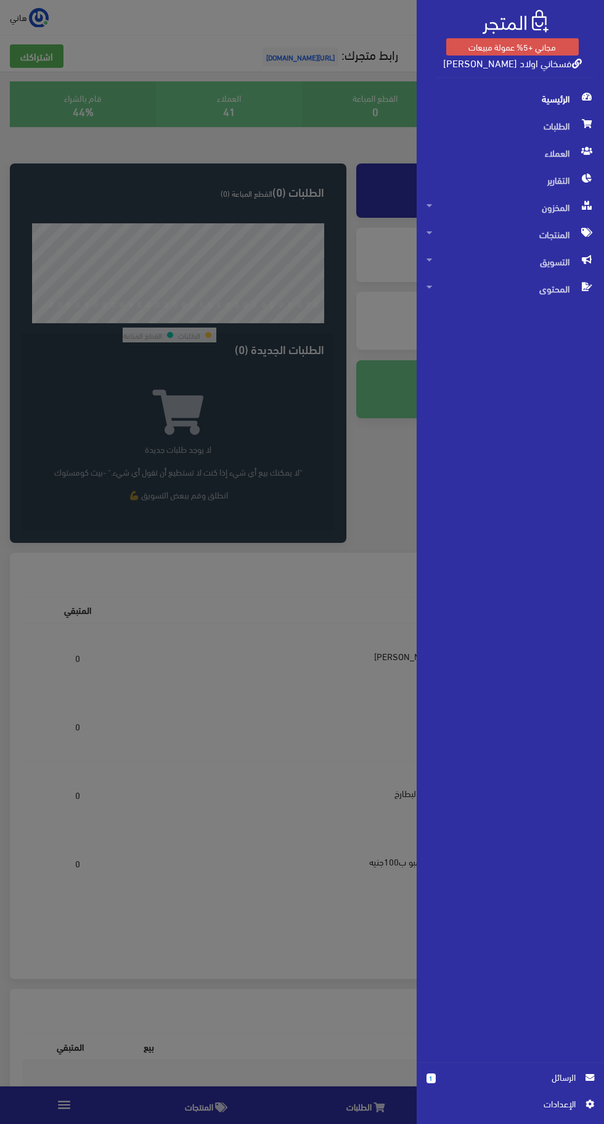
click at [556, 1109] on span "اﻹعدادات" at bounding box center [506, 1103] width 139 height 14
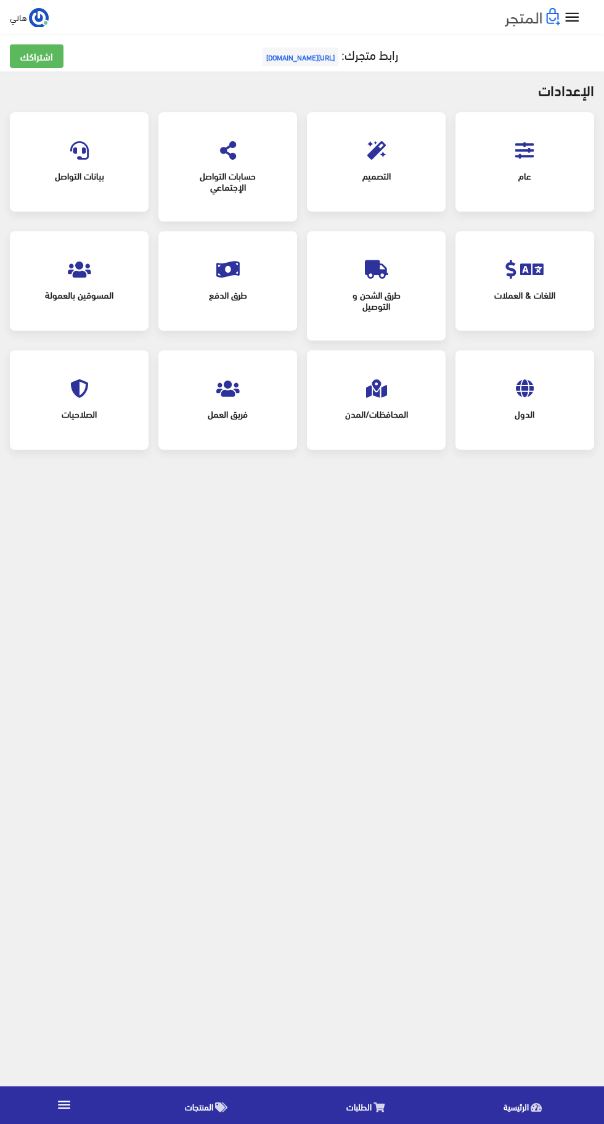
click at [516, 208] on div "عام" at bounding box center [525, 161] width 139 height 99
click at [531, 175] on span "عام" at bounding box center [525, 175] width 94 height 27
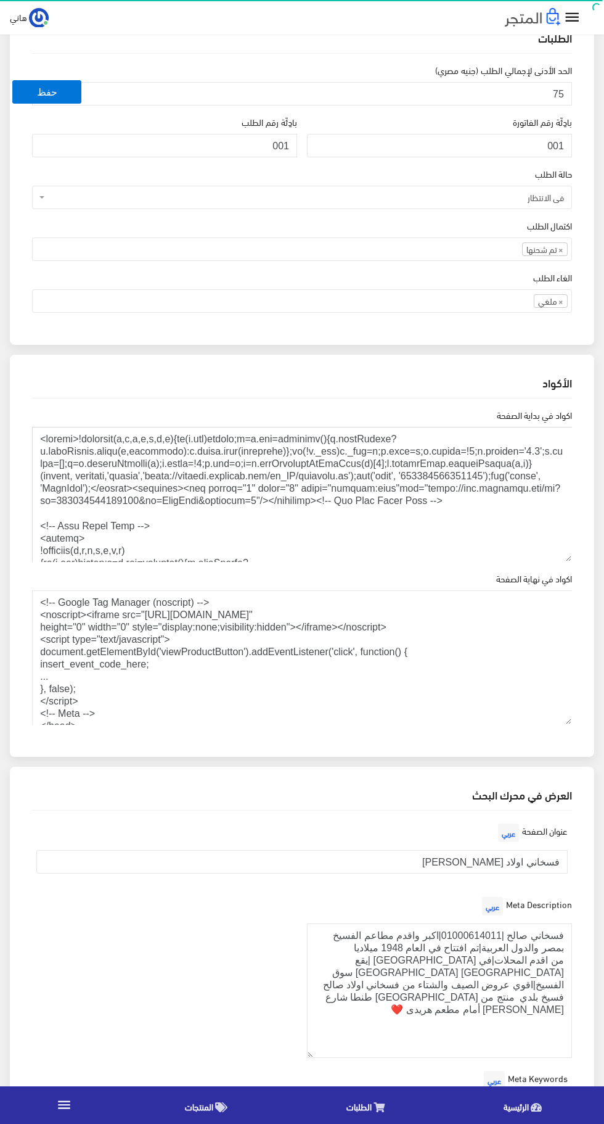
click at [483, 503] on textarea "اكواد في بداية الصفحة" at bounding box center [302, 494] width 540 height 135
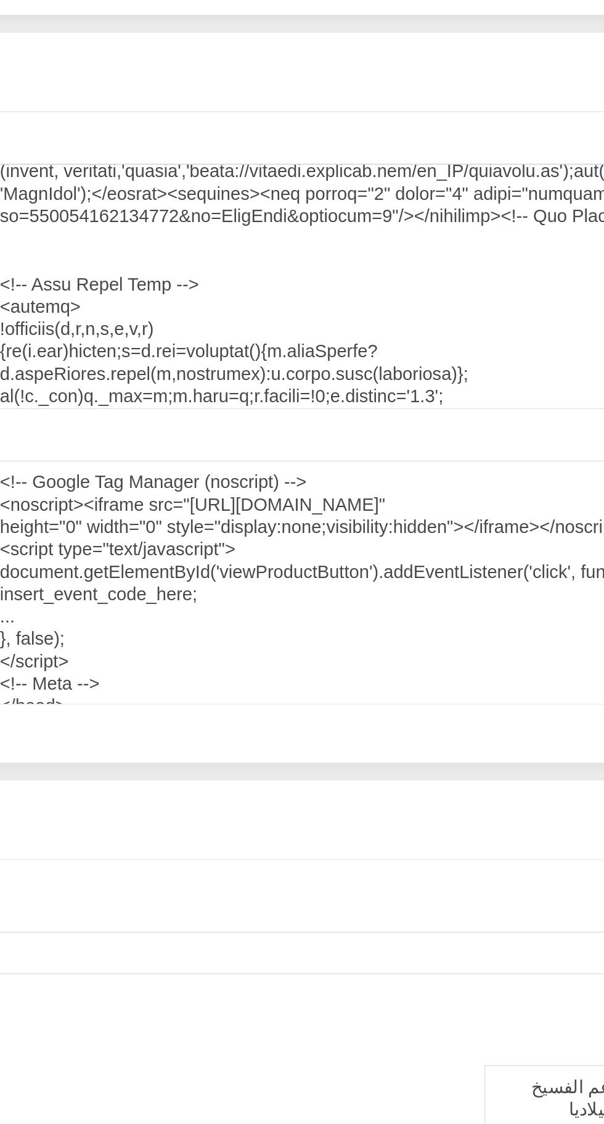
scroll to position [44, 0]
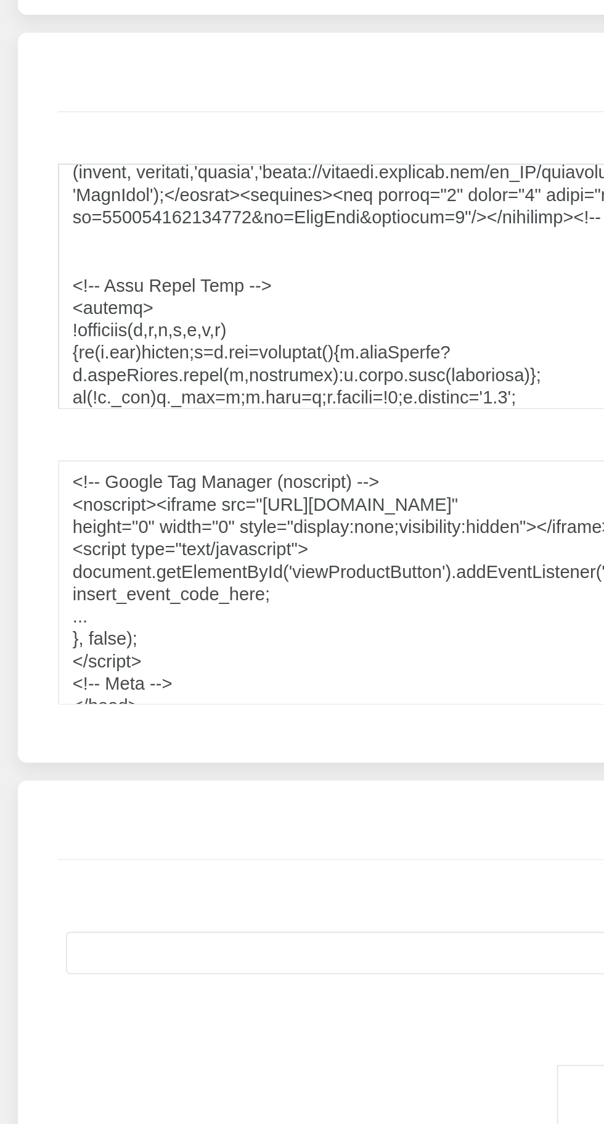
click at [91, 398] on textarea "اكواد في بداية الصفحة" at bounding box center [302, 412] width 540 height 135
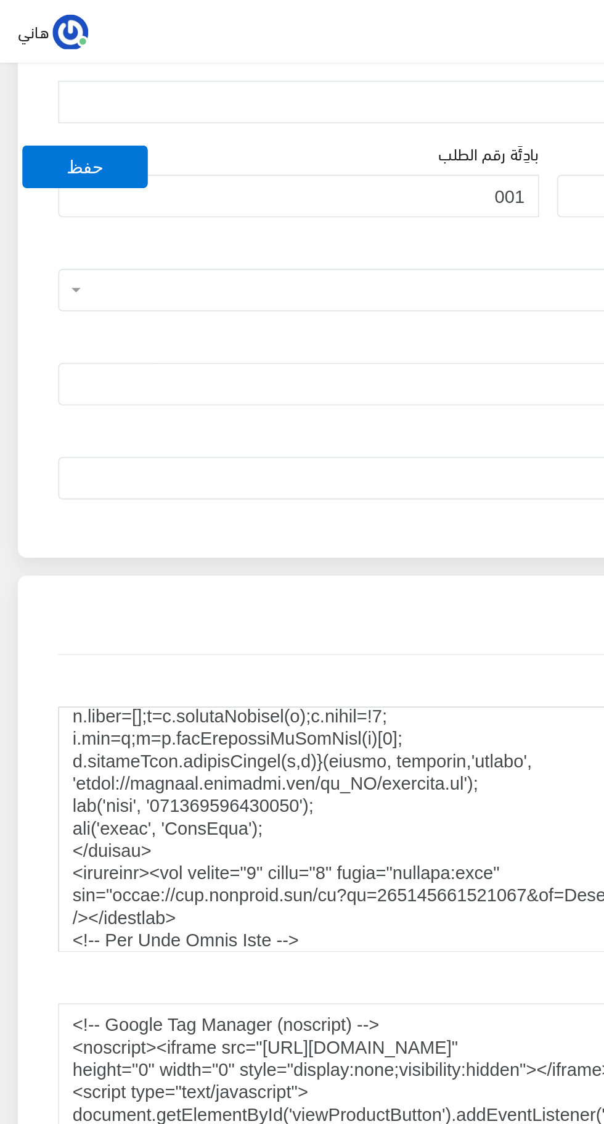
scroll to position [1117, 0]
type textarea "<script>!function(f,b,e,v,n,t,s){if(f.fbq)return;n=f.fbq=function(){n.callMetho…"
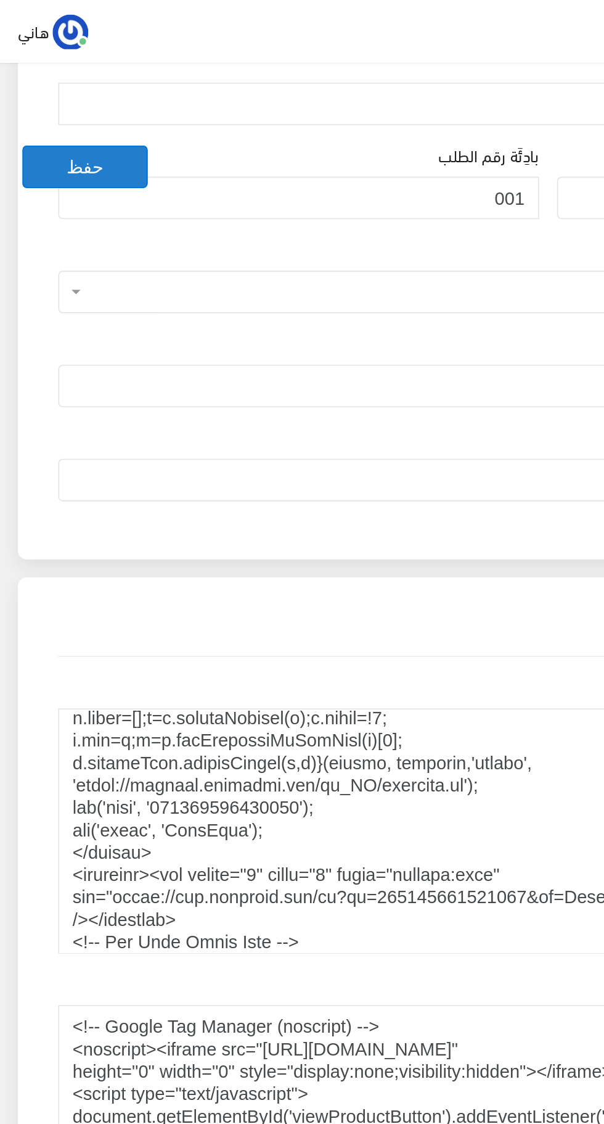
click at [51, 91] on button "حفظ" at bounding box center [46, 91] width 69 height 23
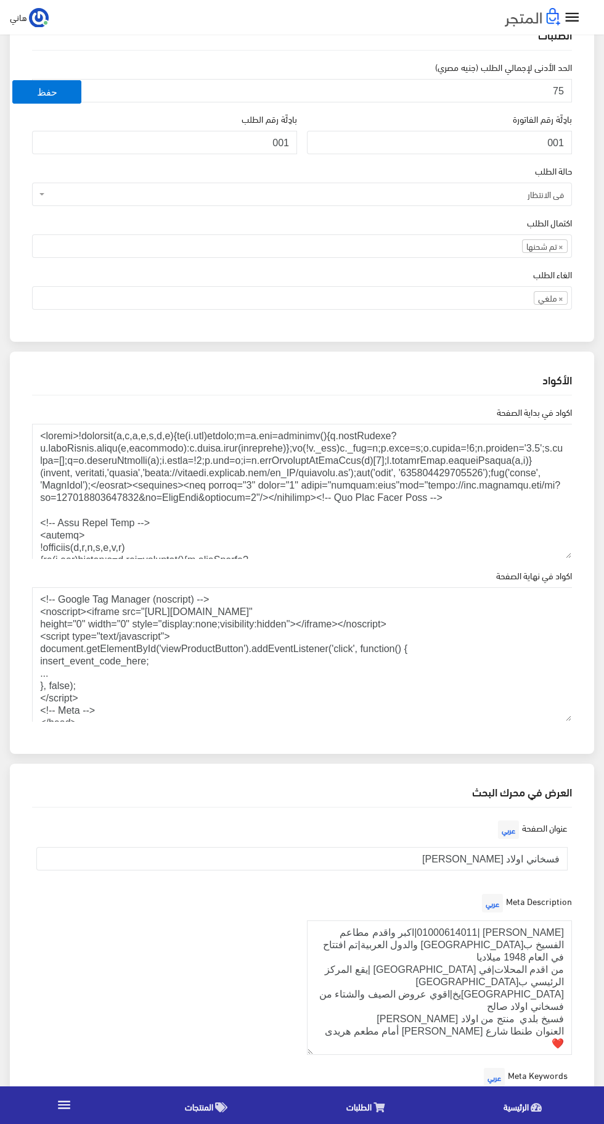
scroll to position [37, 0]
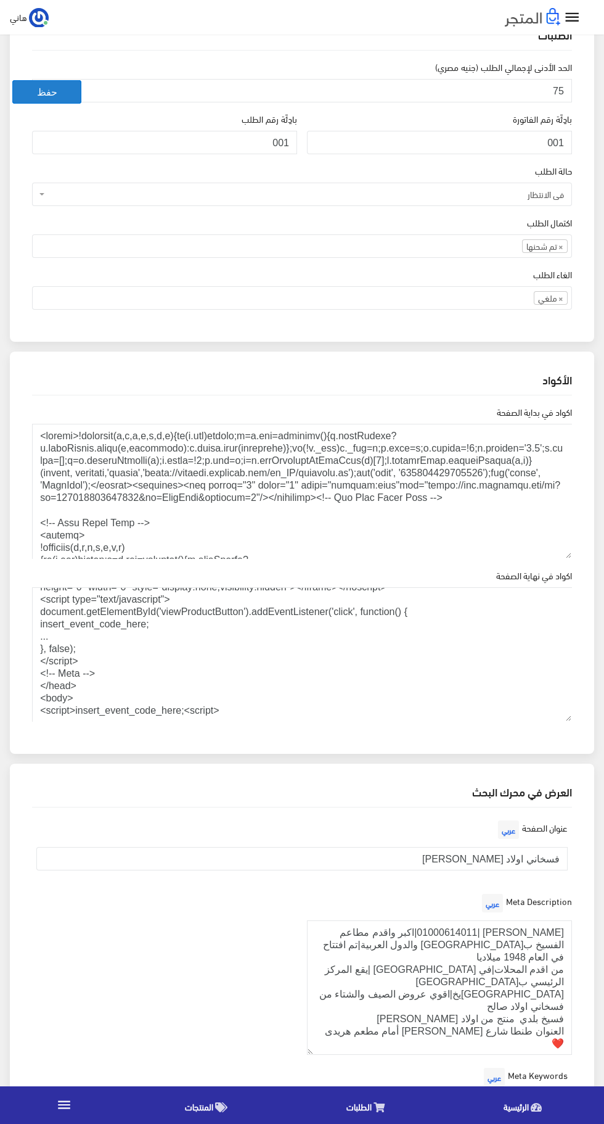
click at [59, 101] on button "حفظ" at bounding box center [46, 91] width 69 height 23
